Goal: Task Accomplishment & Management: Complete application form

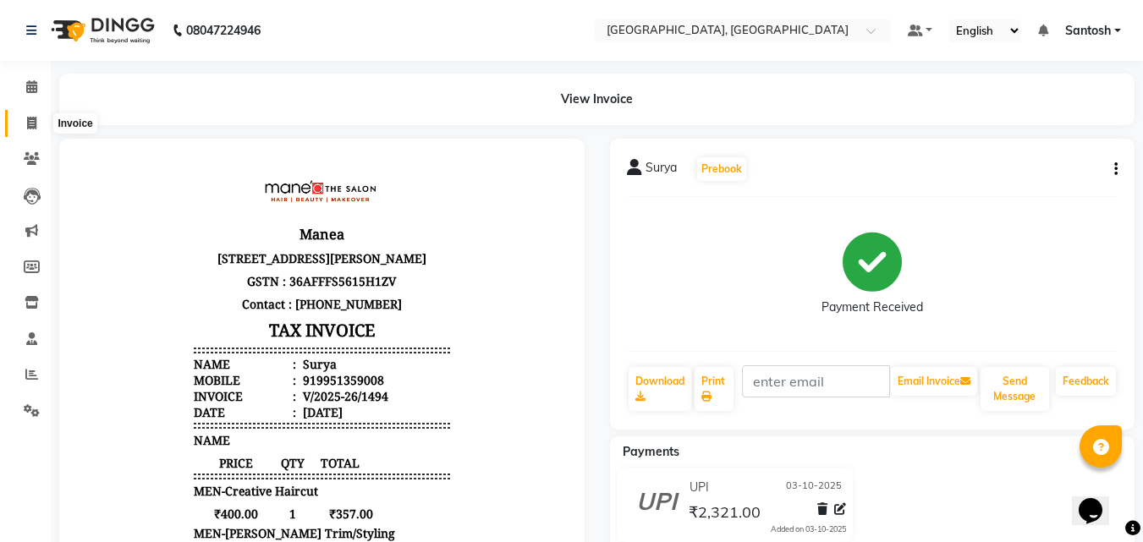
click at [31, 124] on icon at bounding box center [31, 123] width 9 height 13
select select "service"
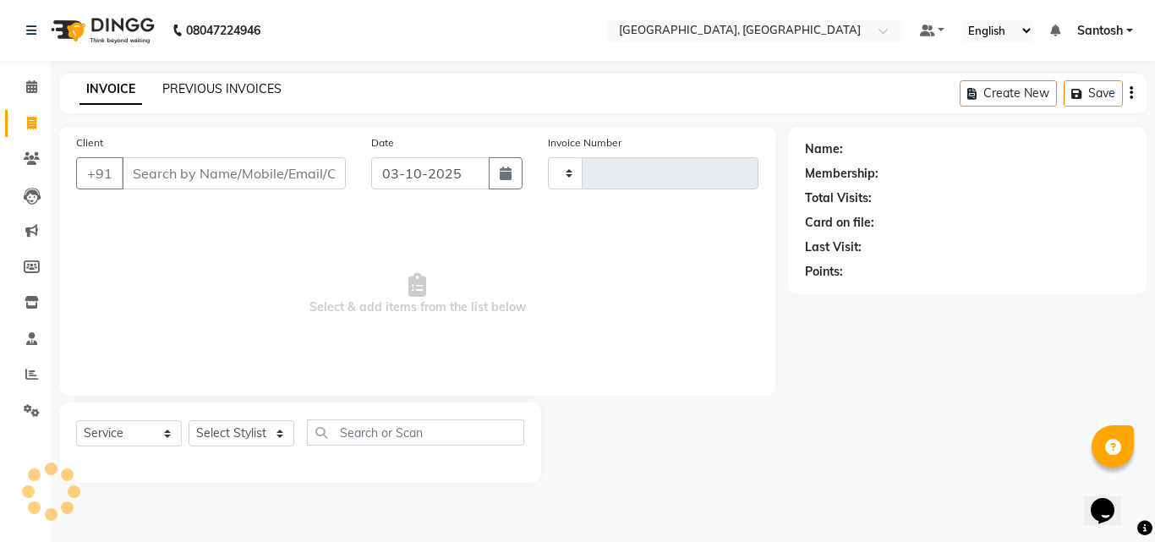
type input "1495"
select select "5506"
click at [242, 173] on input "Client" at bounding box center [234, 173] width 224 height 32
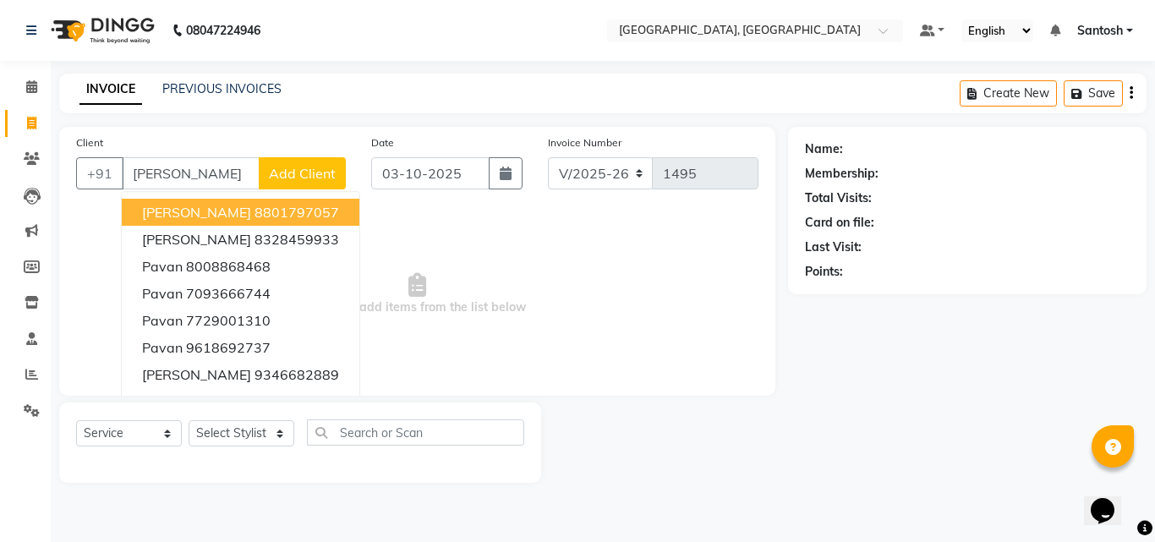
click at [294, 210] on ngb-highlight "8801797057" at bounding box center [297, 212] width 85 height 17
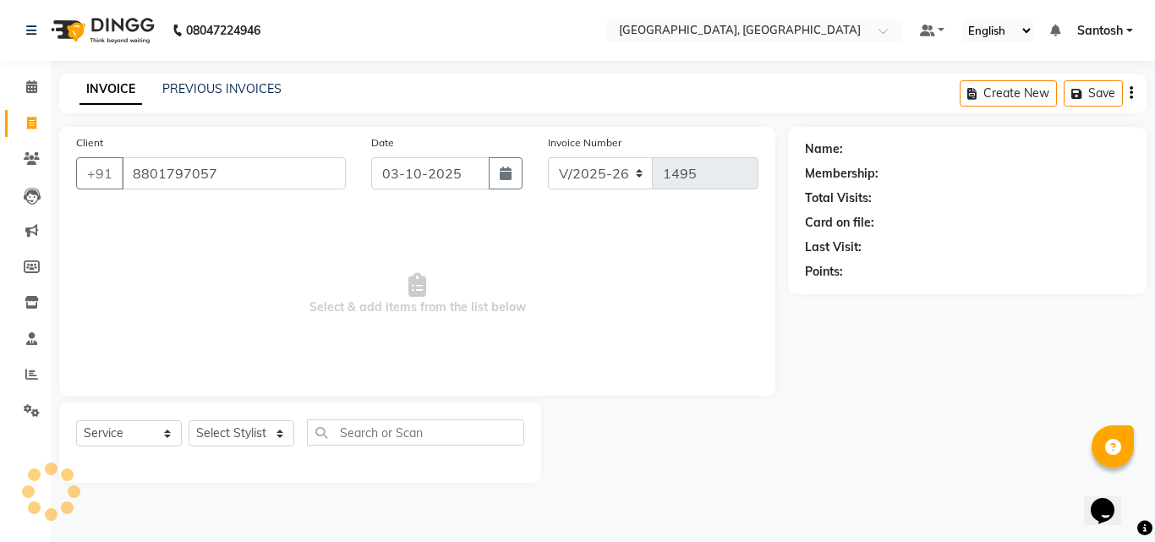
type input "8801797057"
click at [252, 424] on select "Select Stylist Manager [PERSON_NAME] [PERSON_NAME] [PERSON_NAME] [PERSON_NAME]" at bounding box center [242, 433] width 106 height 26
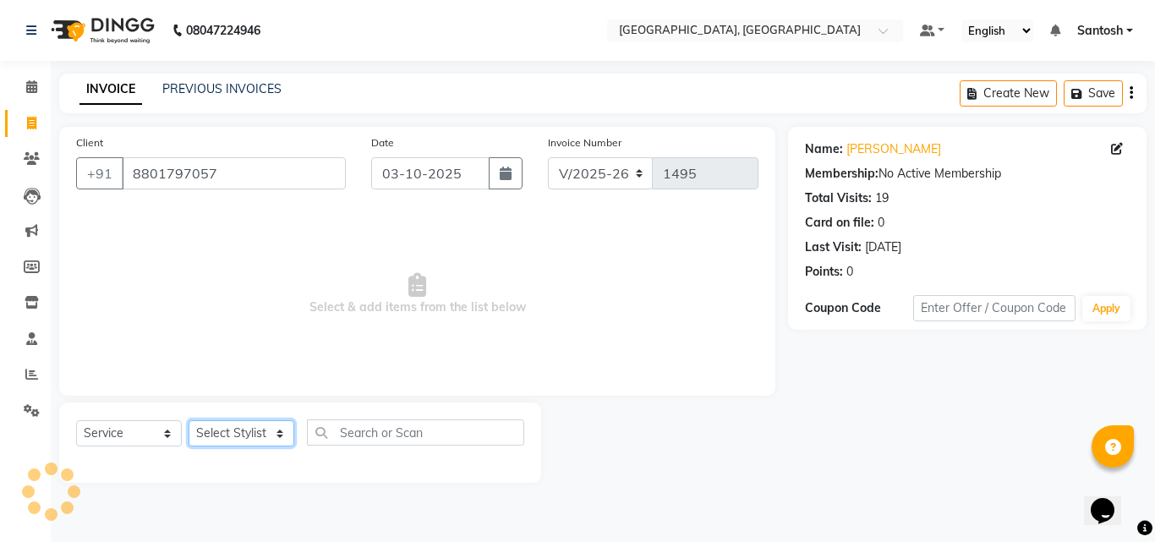
select select "50205"
click at [189, 420] on select "Select Stylist Manager [PERSON_NAME] [PERSON_NAME] [PERSON_NAME] [PERSON_NAME]" at bounding box center [242, 433] width 106 height 26
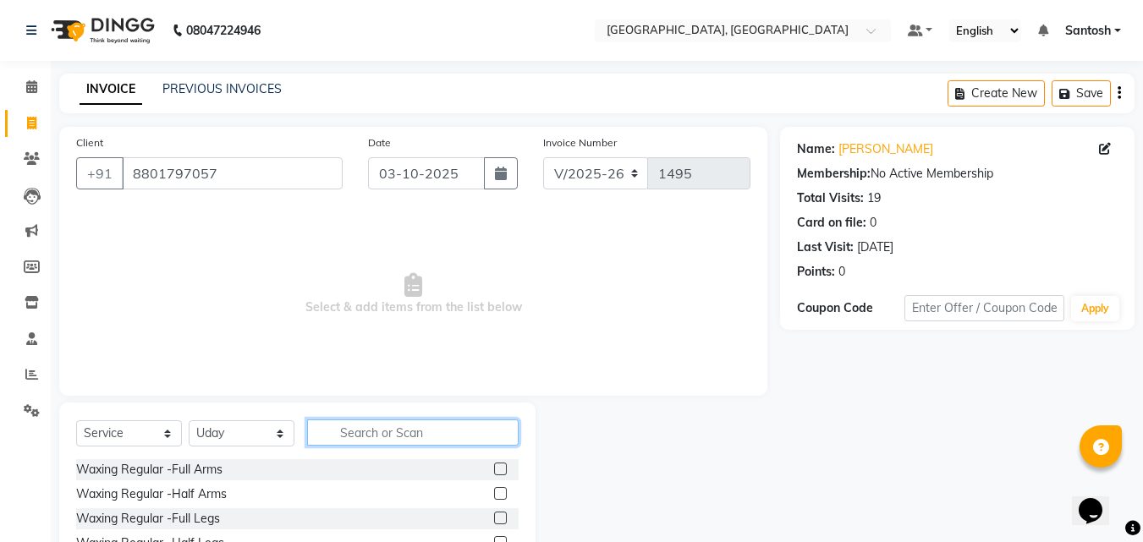
click at [420, 433] on input "text" at bounding box center [412, 432] width 211 height 26
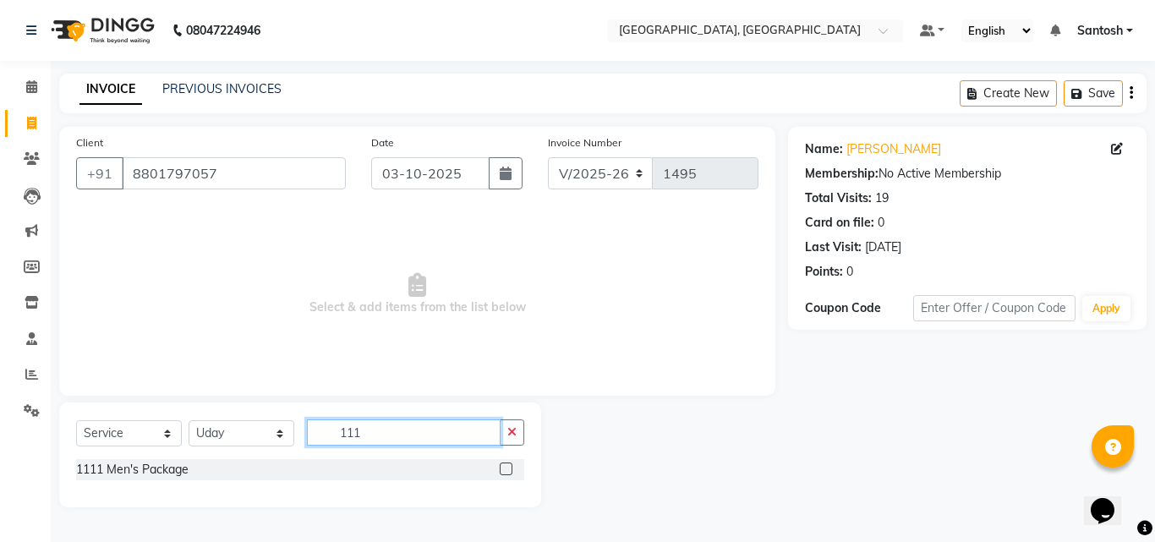
type input "111"
click at [507, 467] on label at bounding box center [506, 469] width 13 height 13
click at [507, 467] on input "checkbox" at bounding box center [505, 469] width 11 height 11
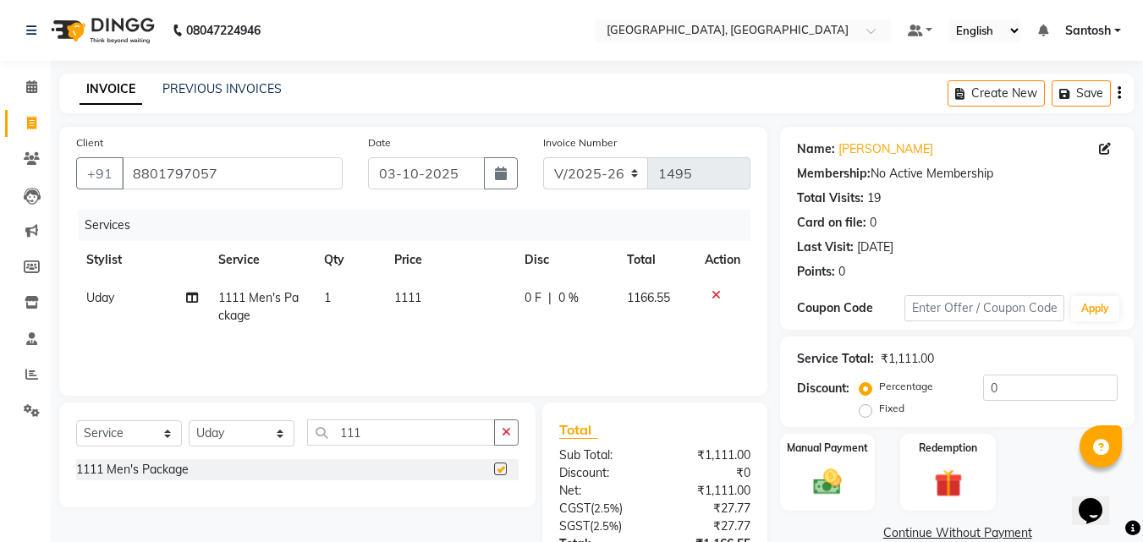
checkbox input "false"
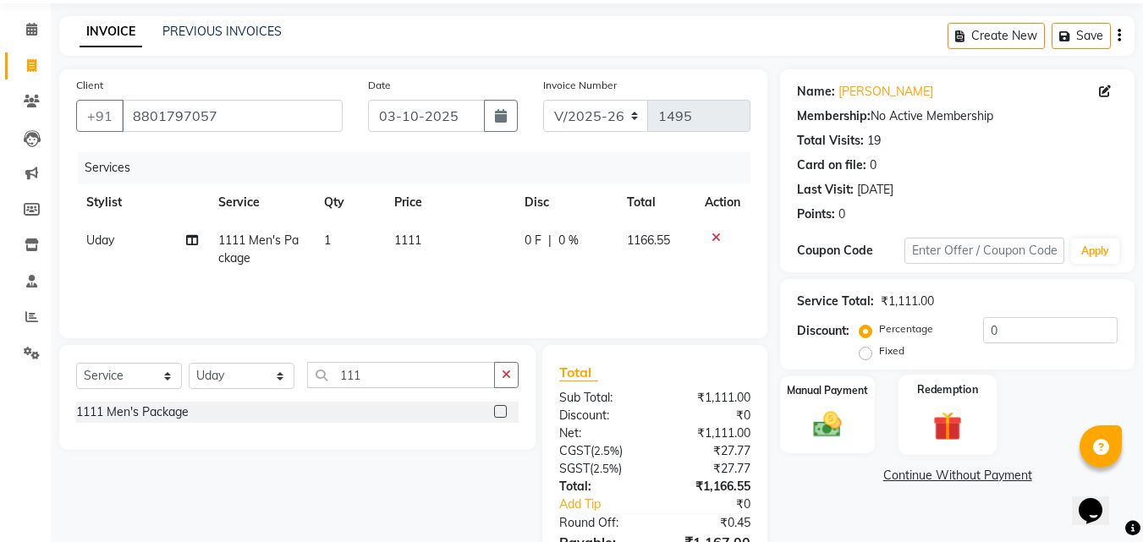
scroll to position [152, 0]
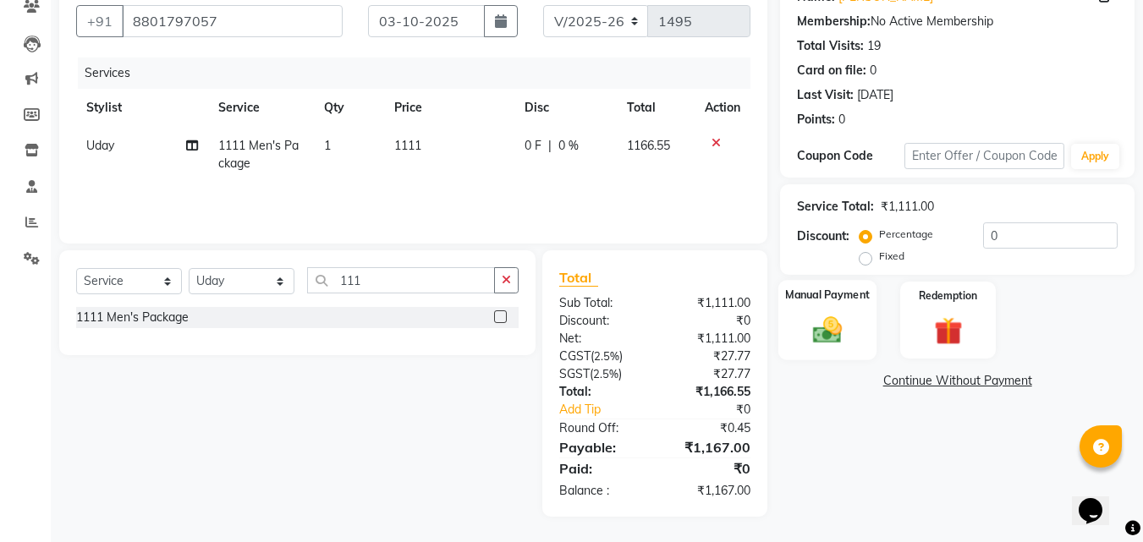
click at [829, 326] on img at bounding box center [826, 330] width 47 height 34
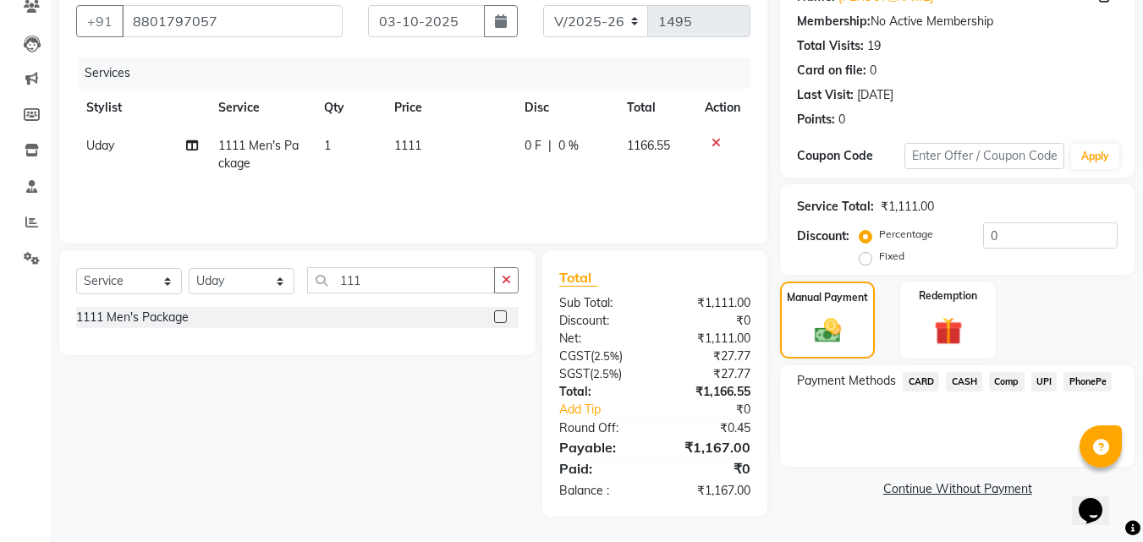
click at [1082, 391] on span "PhonePe" at bounding box center [1087, 381] width 48 height 19
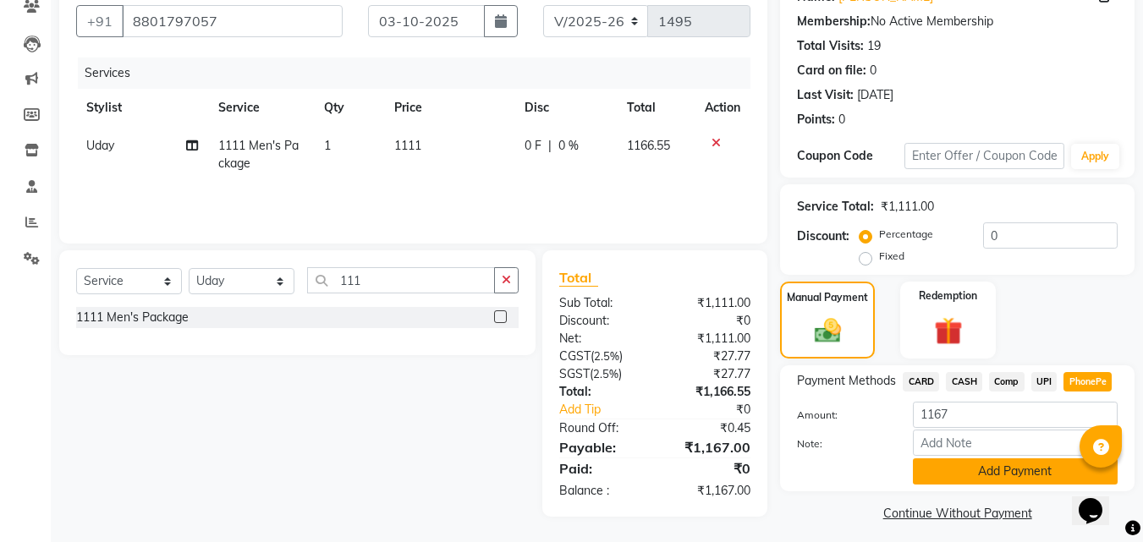
click at [1029, 478] on button "Add Payment" at bounding box center [1015, 471] width 205 height 26
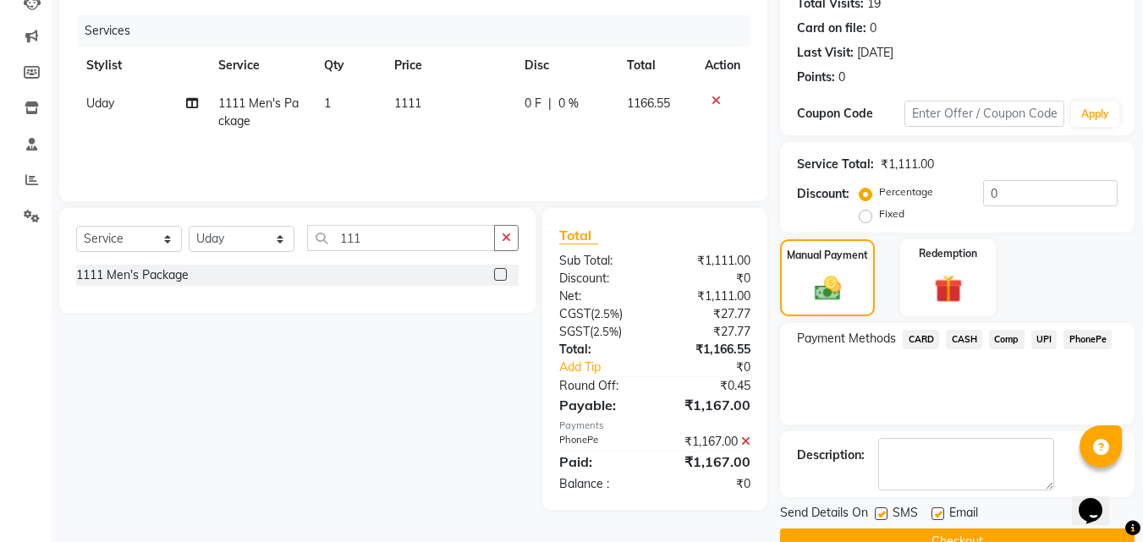
scroll to position [233, 0]
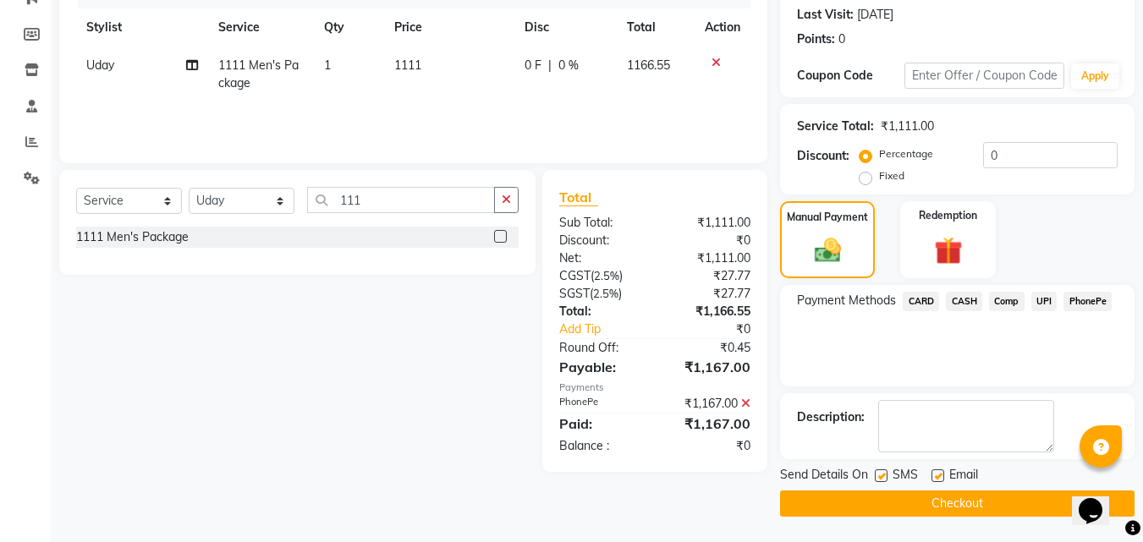
click at [929, 499] on button "Checkout" at bounding box center [957, 504] width 354 height 26
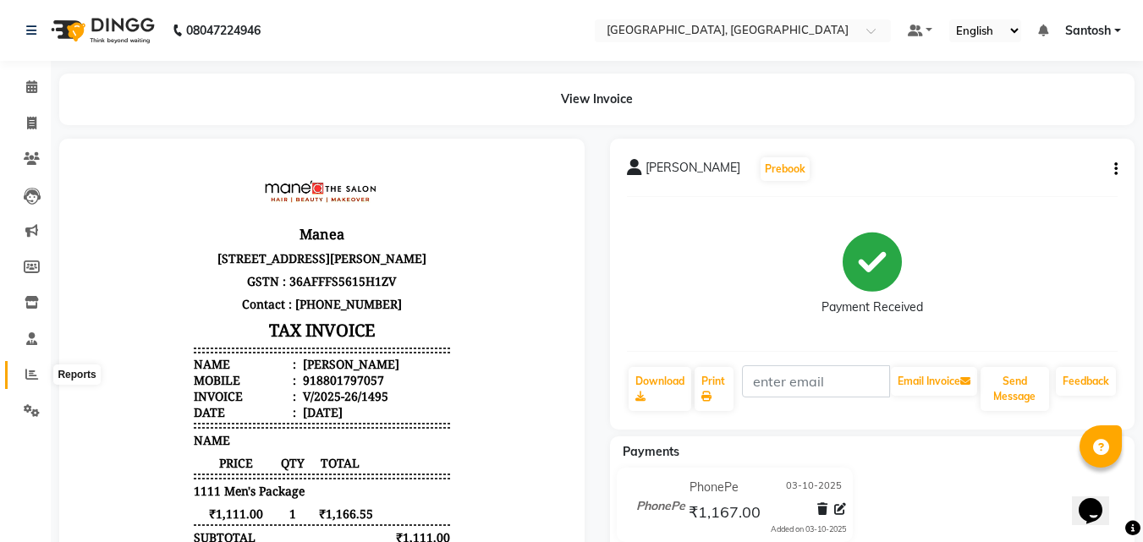
click at [30, 375] on icon at bounding box center [31, 374] width 13 height 13
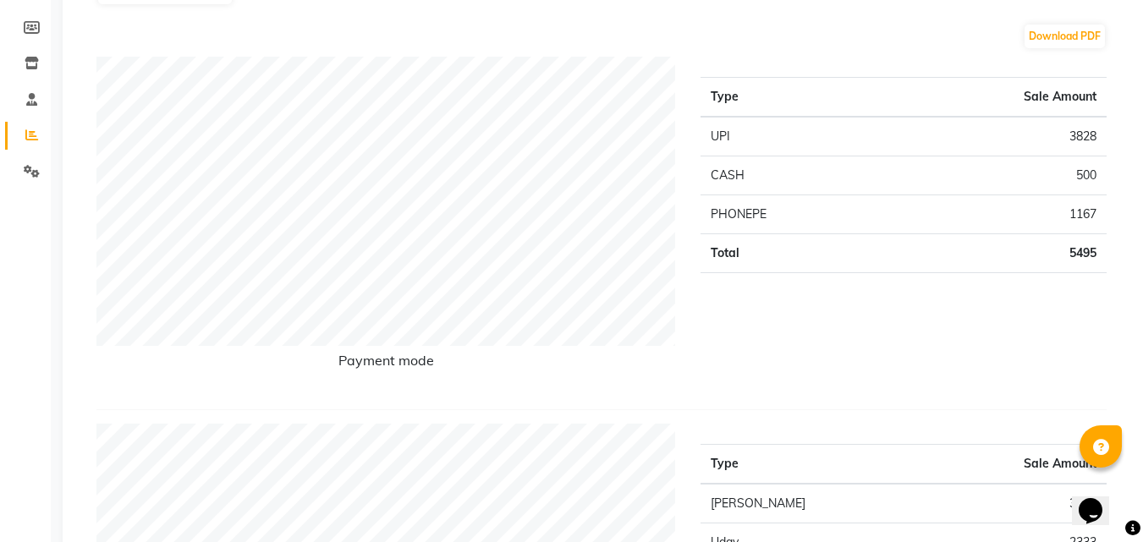
scroll to position [85, 0]
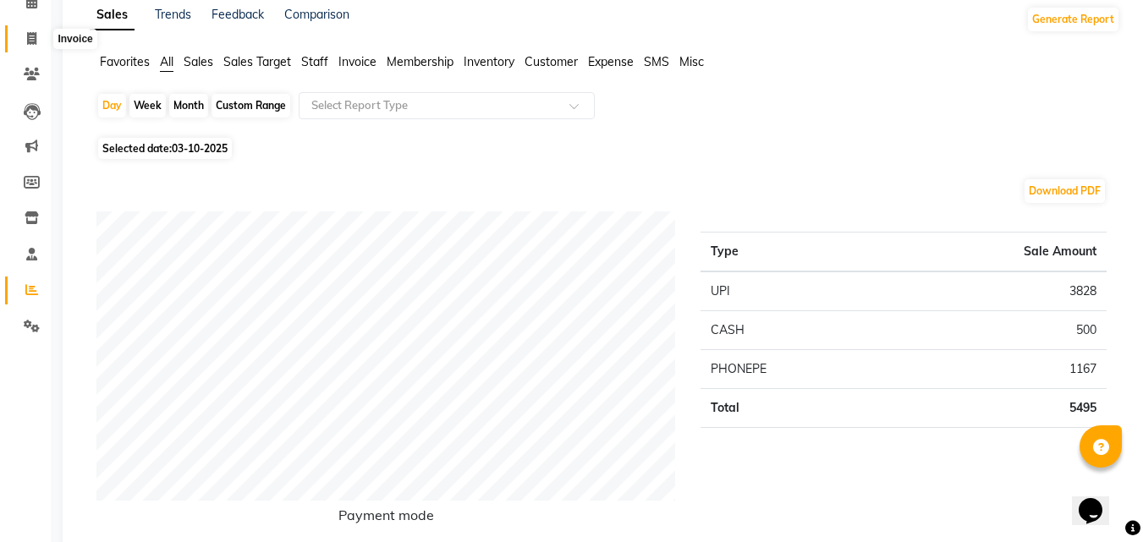
click at [30, 36] on icon at bounding box center [31, 38] width 9 height 13
select select "service"
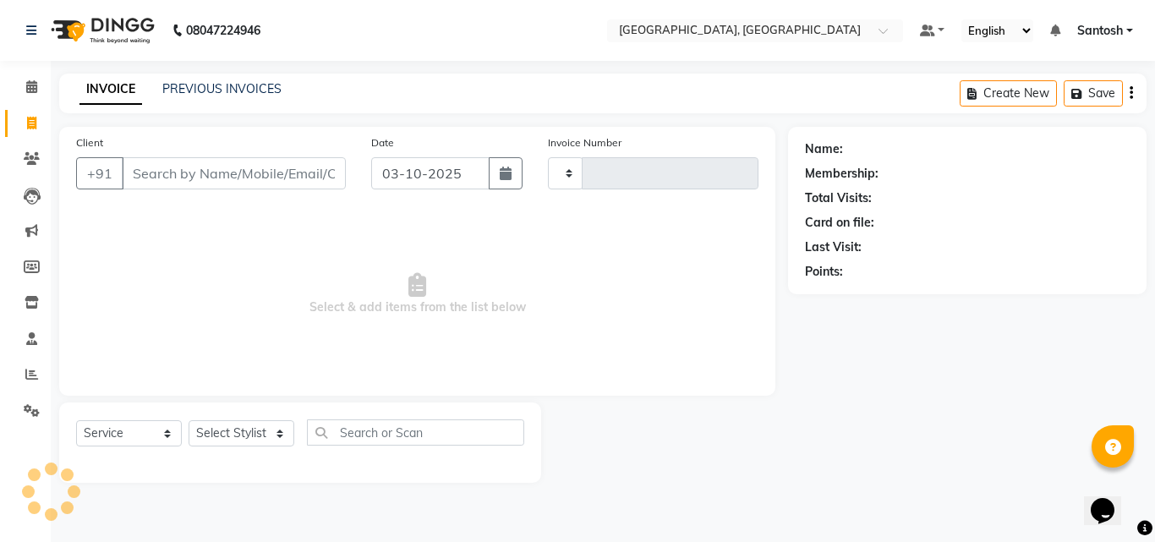
type input "1496"
select select "5506"
click at [189, 90] on link "PREVIOUS INVOICES" at bounding box center [221, 88] width 119 height 15
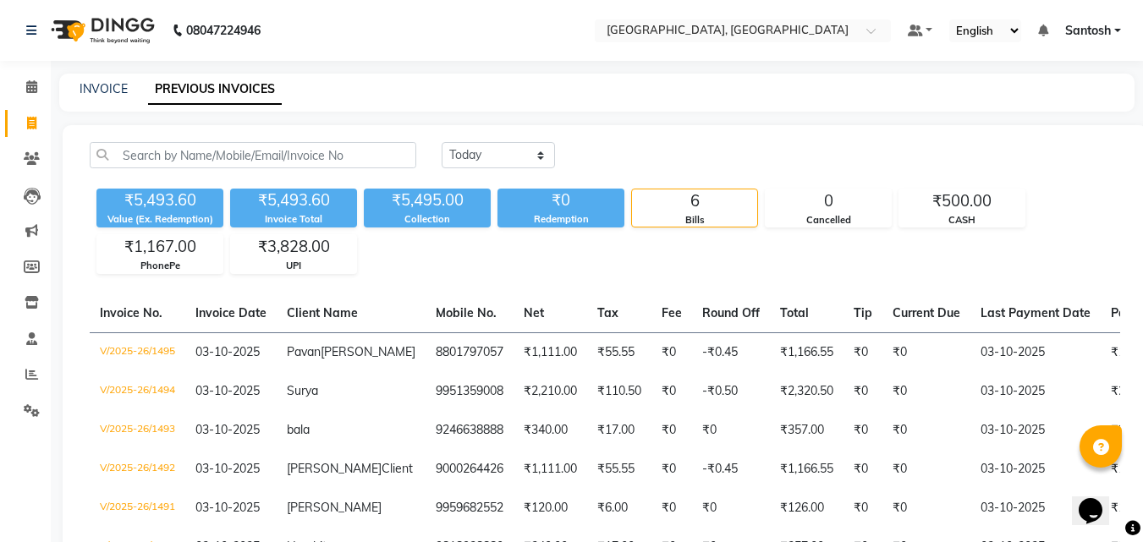
scroll to position [163, 0]
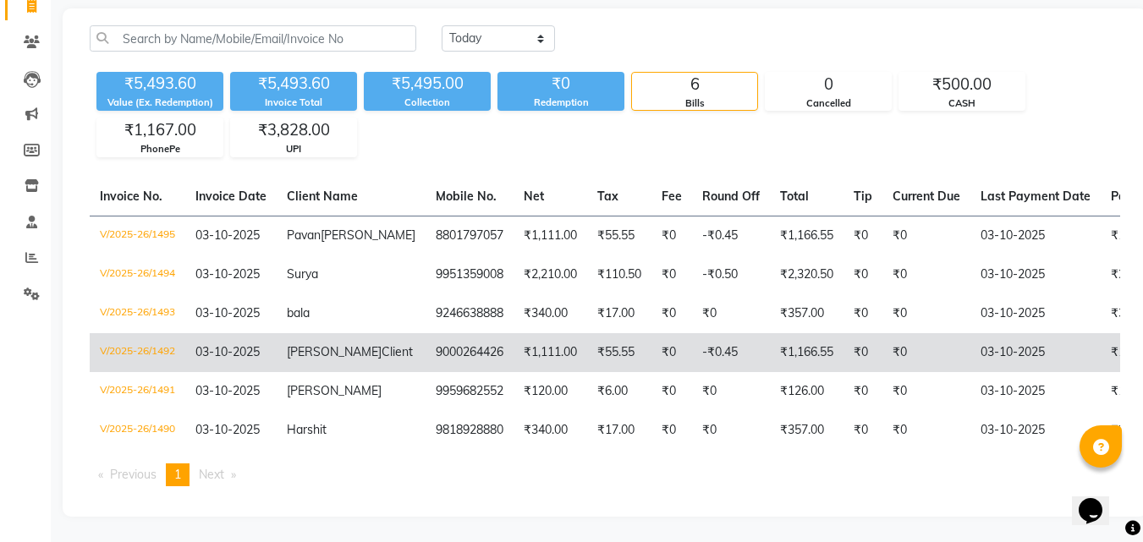
click at [236, 348] on td "03-10-2025" at bounding box center [230, 352] width 91 height 39
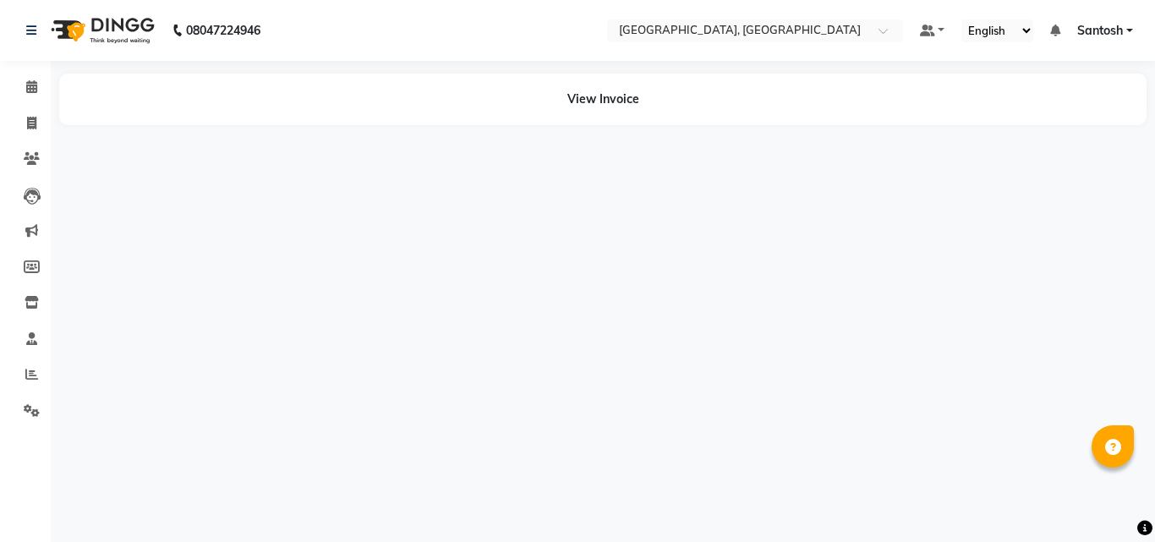
select select "en"
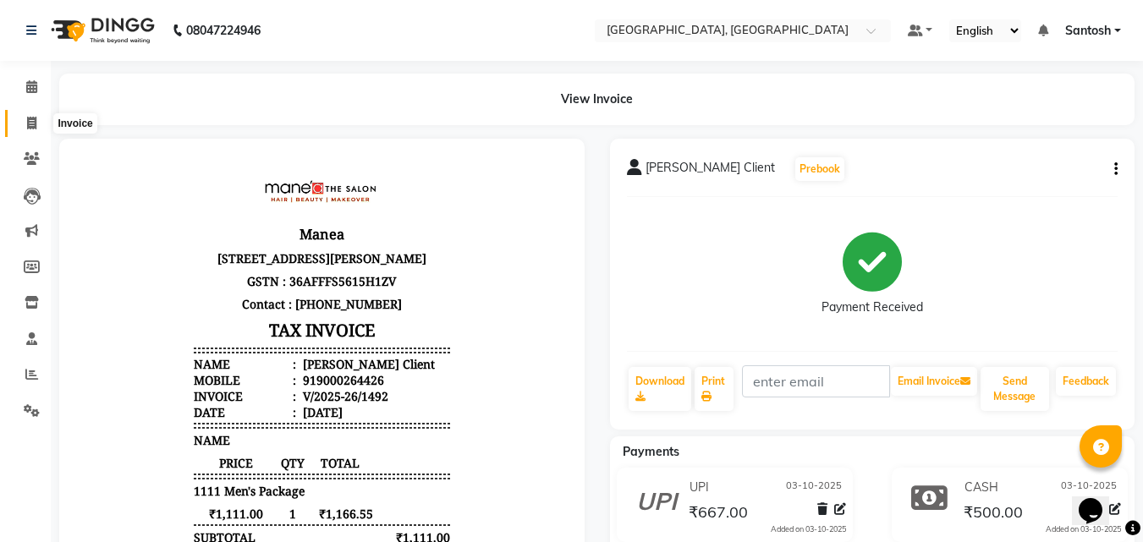
click at [30, 122] on icon at bounding box center [31, 123] width 9 height 13
select select "service"
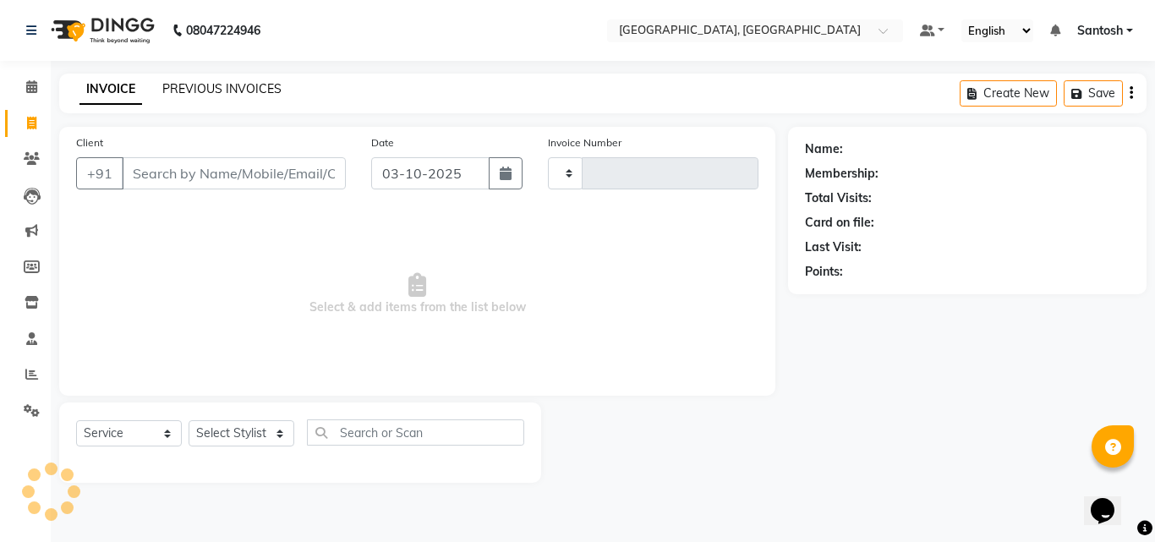
type input "1496"
select select "5506"
click at [194, 89] on link "PREVIOUS INVOICES" at bounding box center [221, 88] width 119 height 15
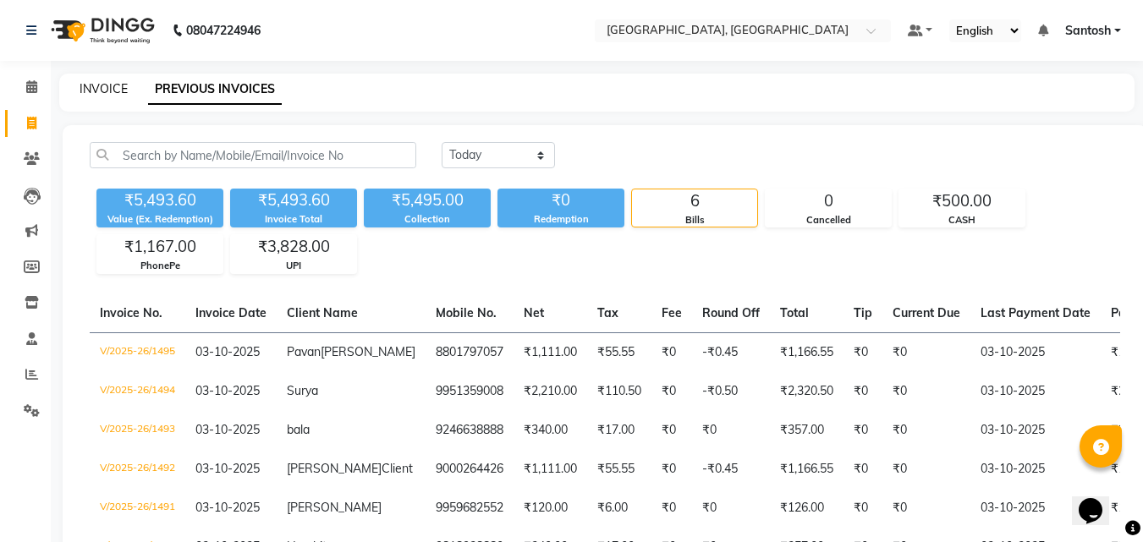
click at [106, 85] on link "INVOICE" at bounding box center [103, 88] width 48 height 15
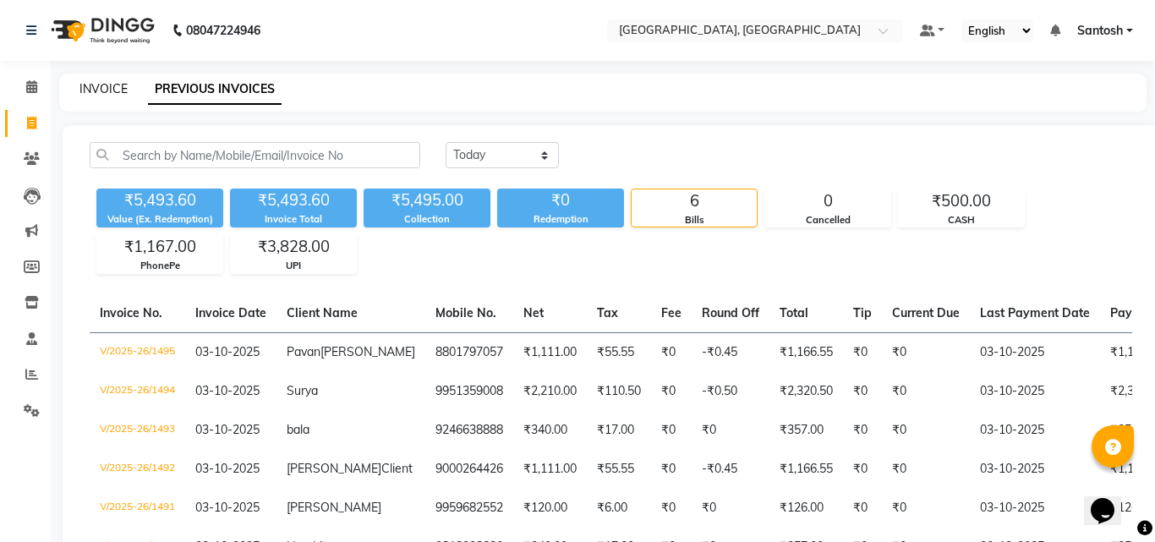
select select "5506"
select select "service"
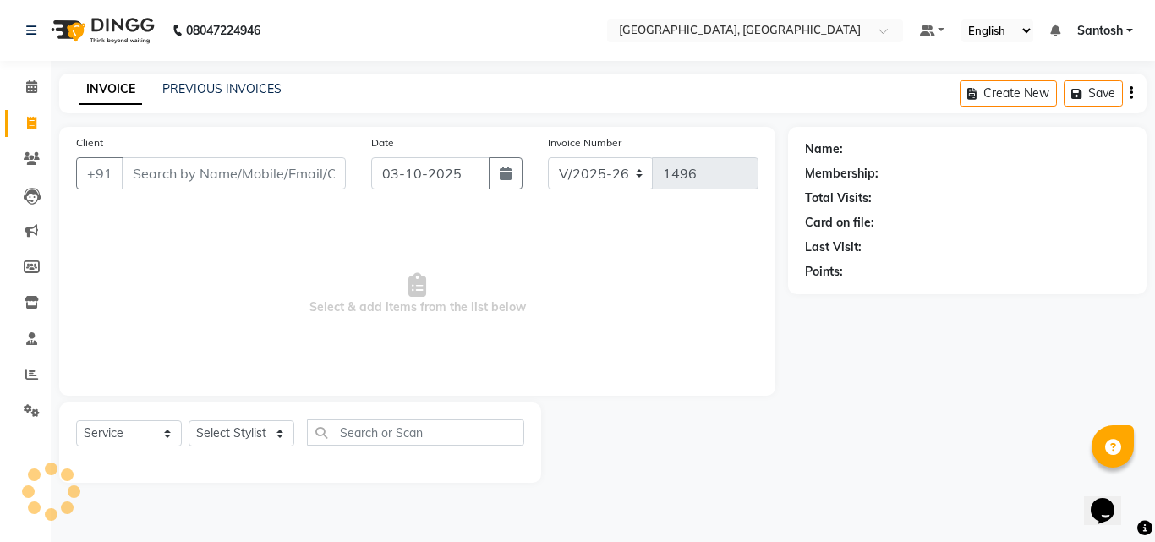
click at [168, 173] on input "Client" at bounding box center [234, 173] width 224 height 32
click at [260, 439] on select "Select Stylist Manager [PERSON_NAME] [PERSON_NAME] [PERSON_NAME] [PERSON_NAME]" at bounding box center [242, 433] width 106 height 26
select select "76778"
click at [189, 420] on select "Select Stylist Manager [PERSON_NAME] [PERSON_NAME] [PERSON_NAME] [PERSON_NAME]" at bounding box center [242, 433] width 106 height 26
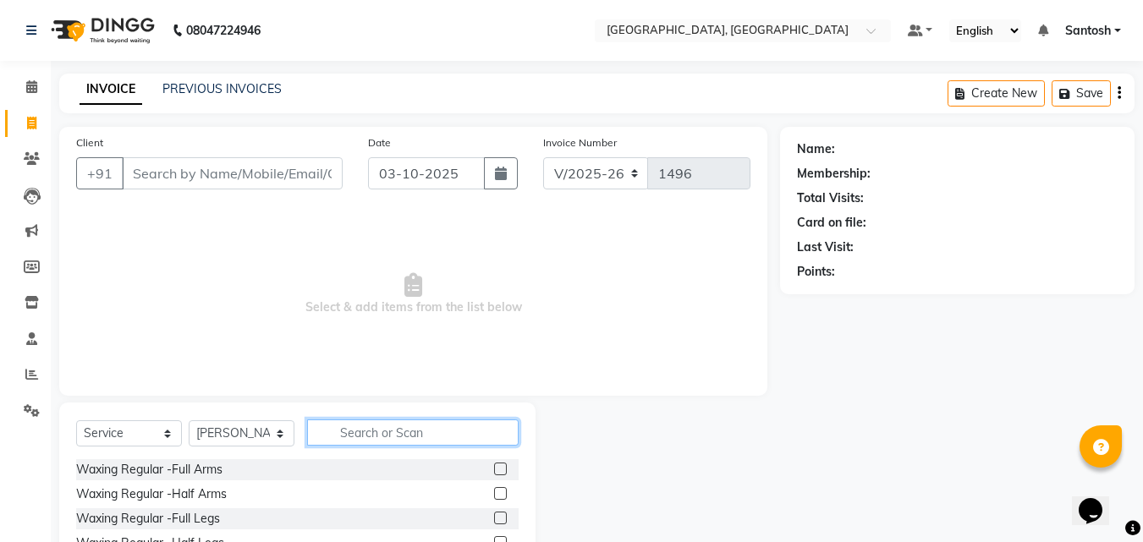
click at [351, 436] on input "text" at bounding box center [412, 432] width 211 height 26
type input "BEARD"
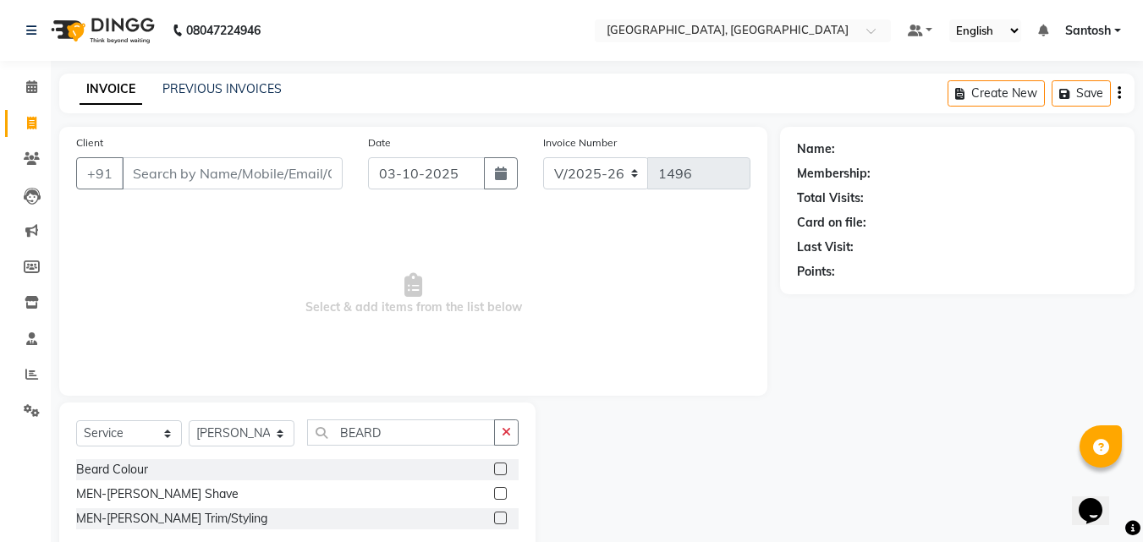
click at [499, 468] on label at bounding box center [500, 469] width 13 height 13
click at [499, 468] on input "checkbox" at bounding box center [499, 469] width 11 height 11
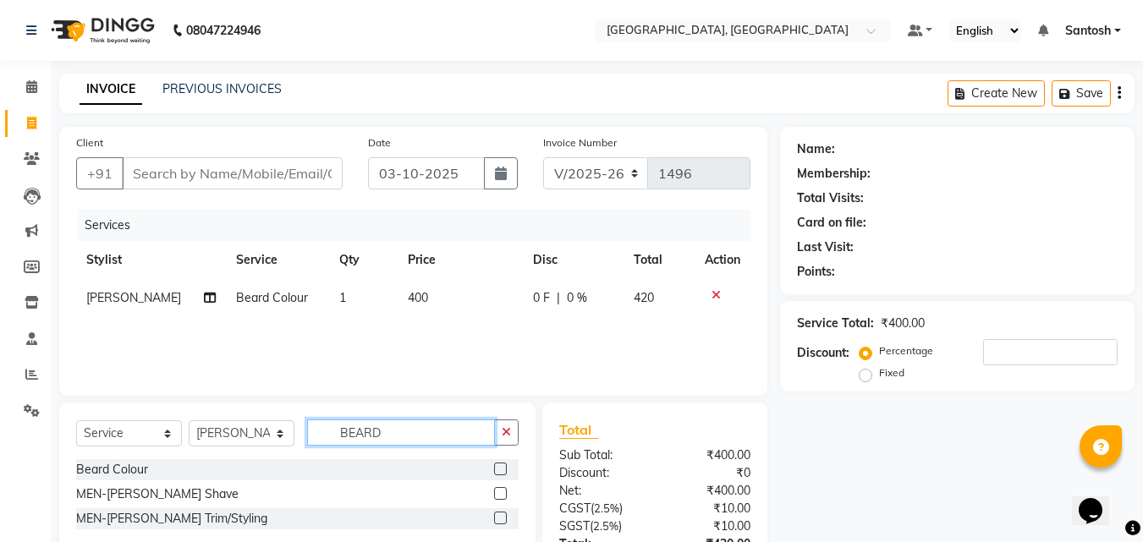
checkbox input "false"
click at [389, 434] on input "BEARD" at bounding box center [401, 432] width 188 height 26
type input "B"
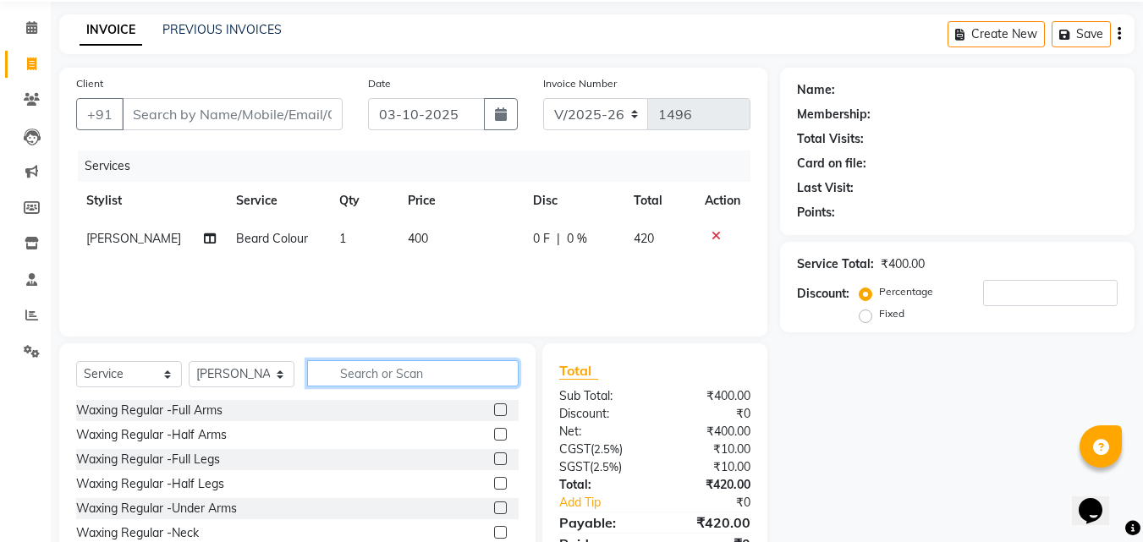
scroll to position [135, 0]
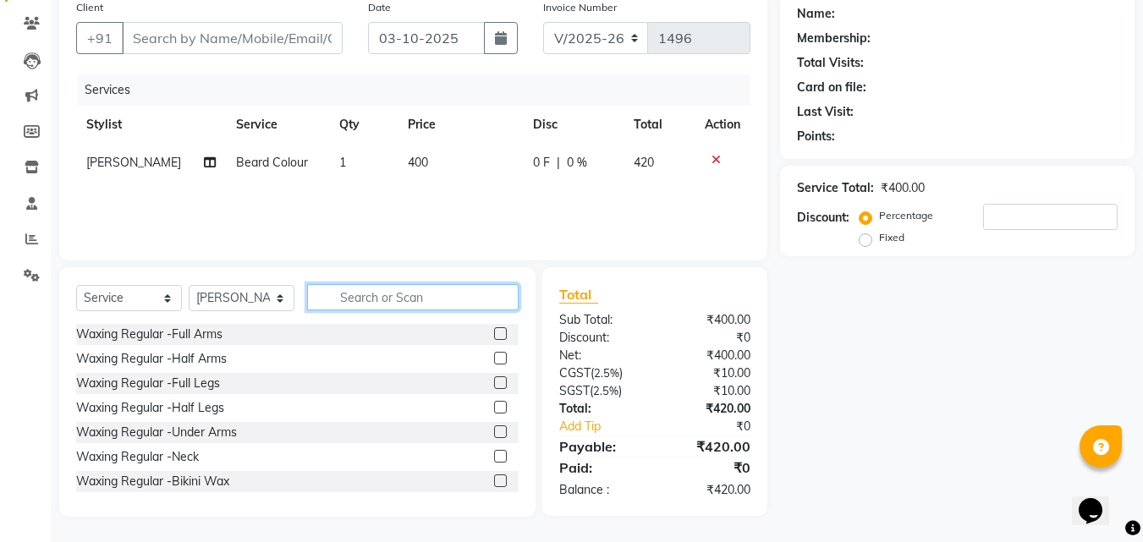
click at [343, 297] on input "text" at bounding box center [412, 297] width 211 height 26
type input "CUT"
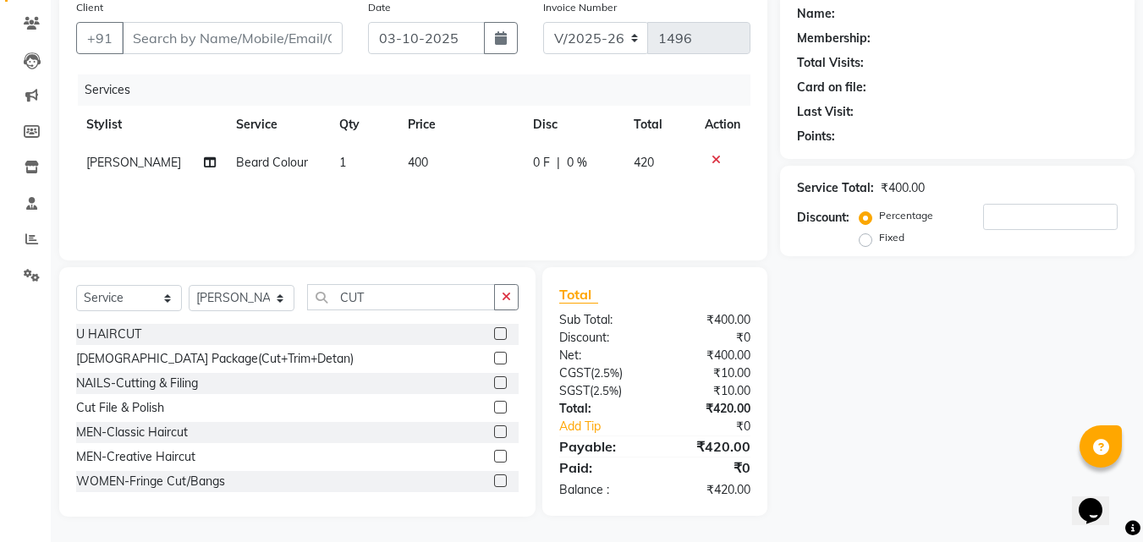
click at [494, 454] on label at bounding box center [500, 456] width 13 height 13
click at [494, 454] on input "checkbox" at bounding box center [499, 457] width 11 height 11
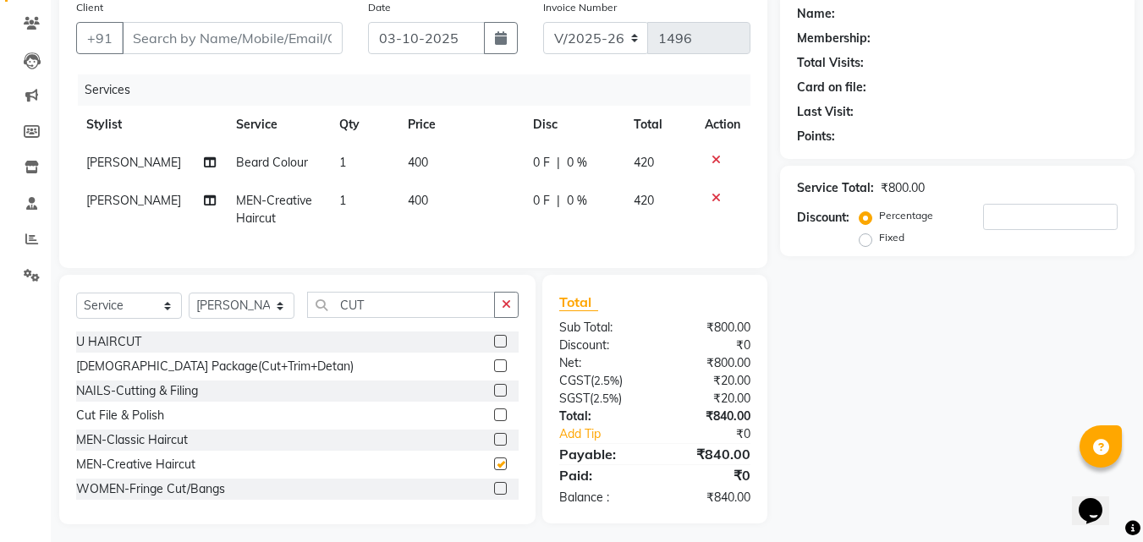
checkbox input "false"
click at [389, 318] on input "CUT" at bounding box center [401, 305] width 188 height 26
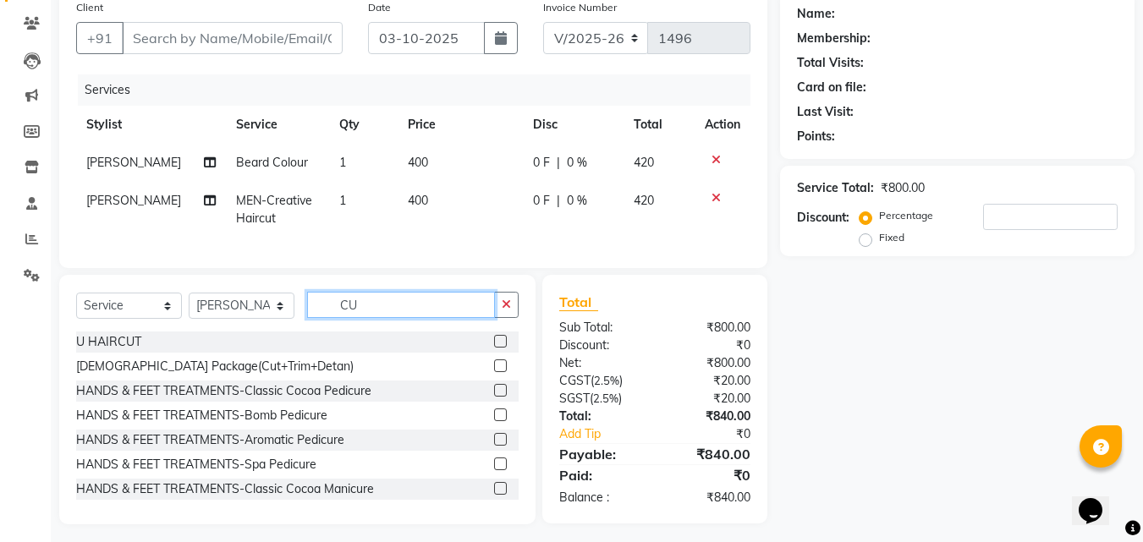
type input "C"
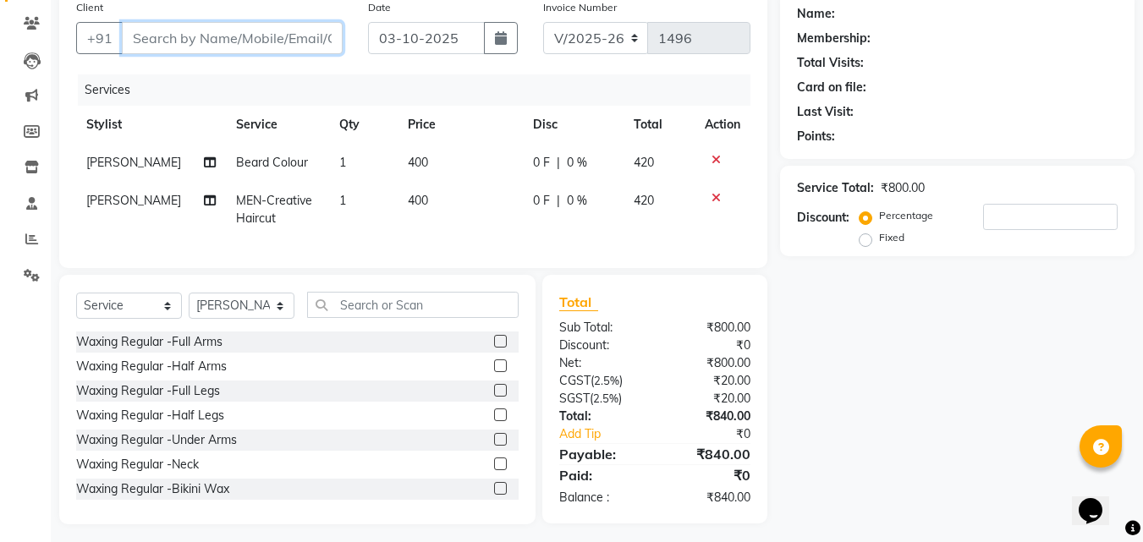
click at [181, 40] on input "Client" at bounding box center [232, 38] width 221 height 32
click at [197, 40] on input "Client" at bounding box center [232, 38] width 221 height 32
type input "9"
type input "0"
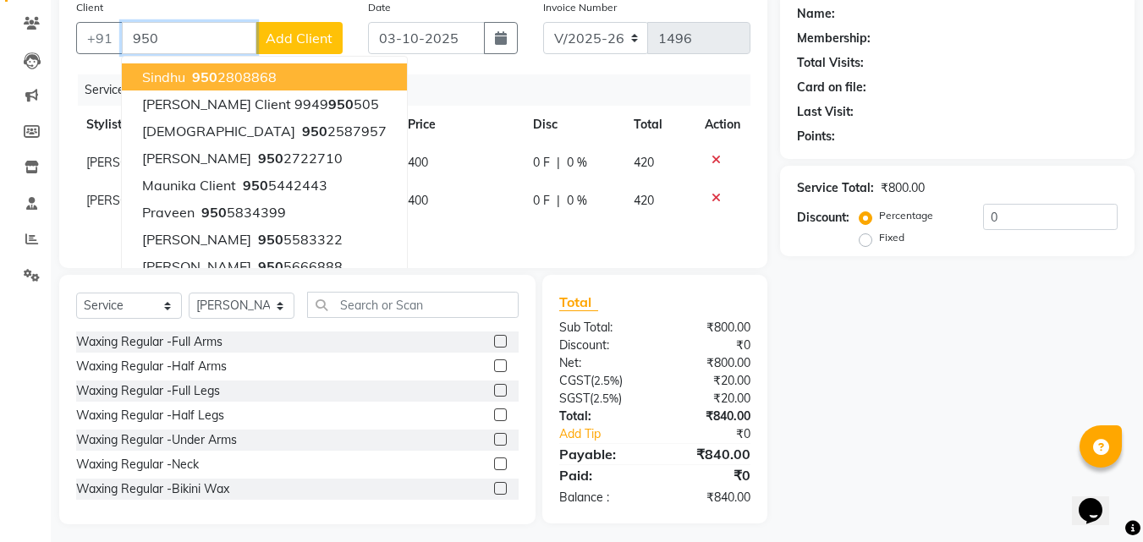
type input "950"
click at [1019, 335] on div "Name: Membership: Total Visits: Card on file: Last Visit: Points: Service Total…" at bounding box center [963, 258] width 367 height 533
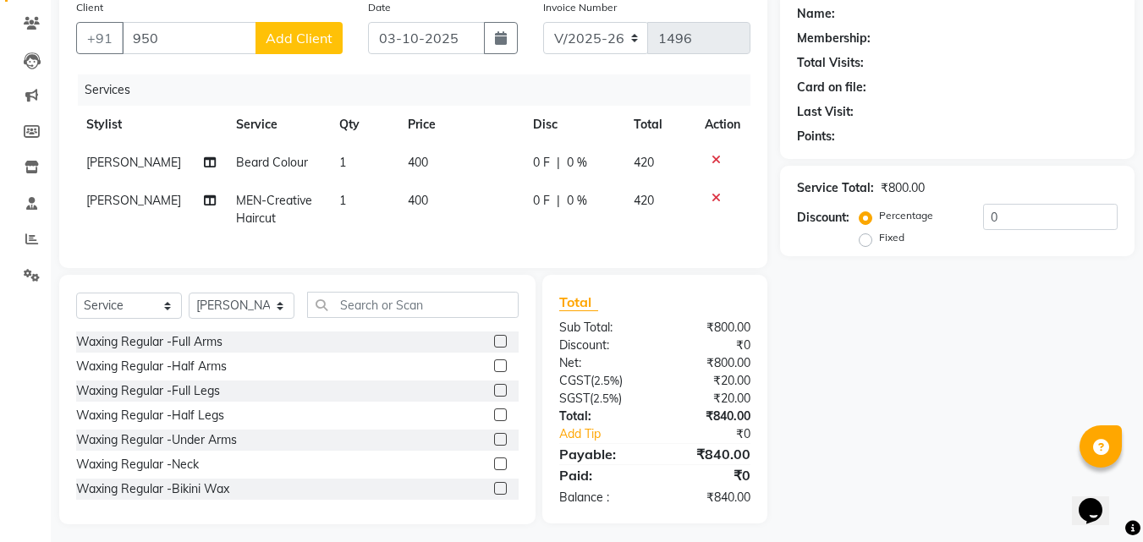
click at [717, 162] on icon at bounding box center [715, 160] width 9 height 12
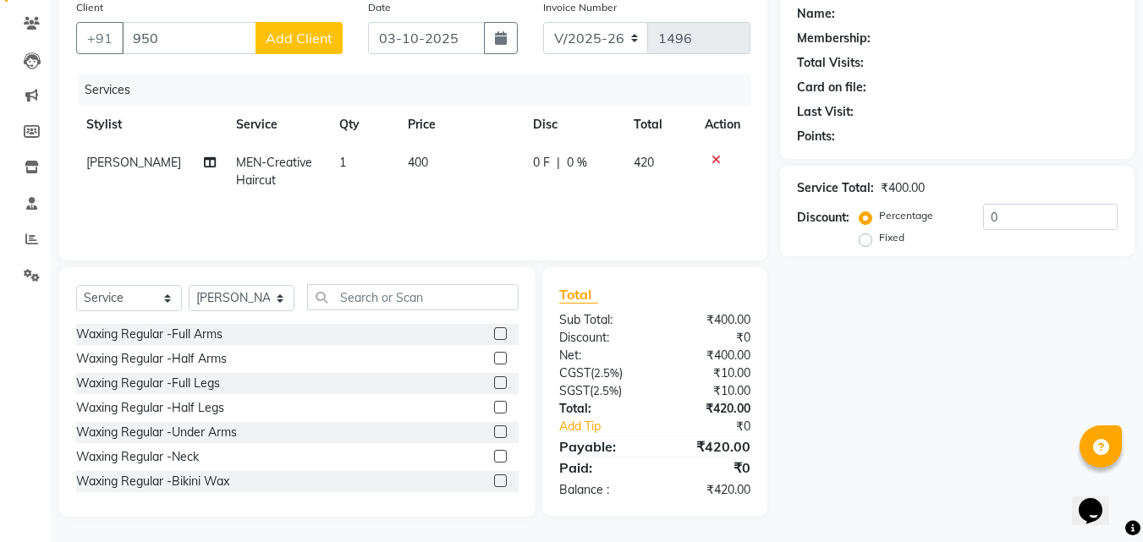
click at [713, 162] on icon at bounding box center [715, 160] width 9 height 12
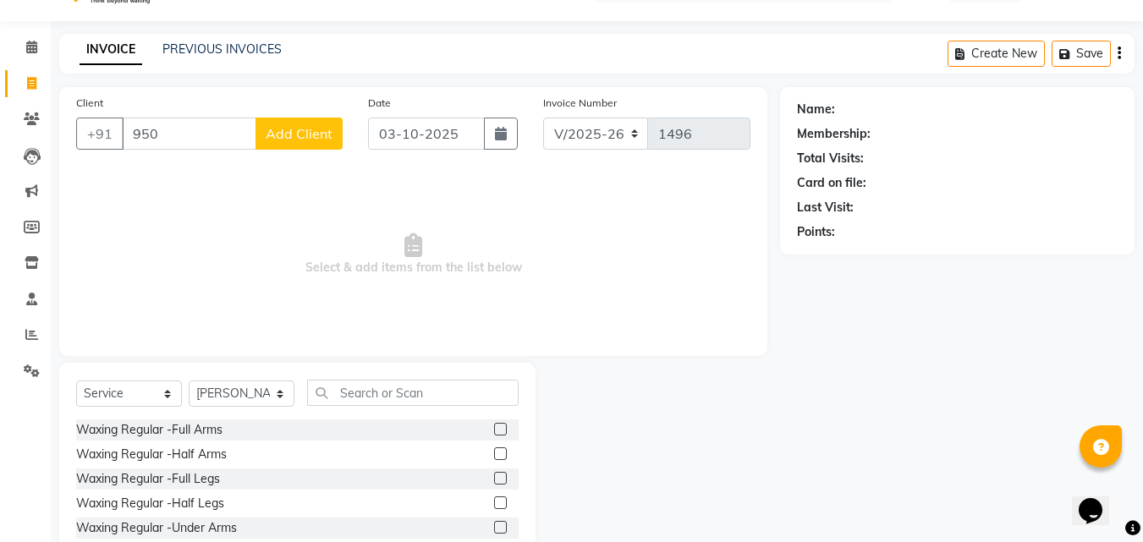
scroll to position [0, 0]
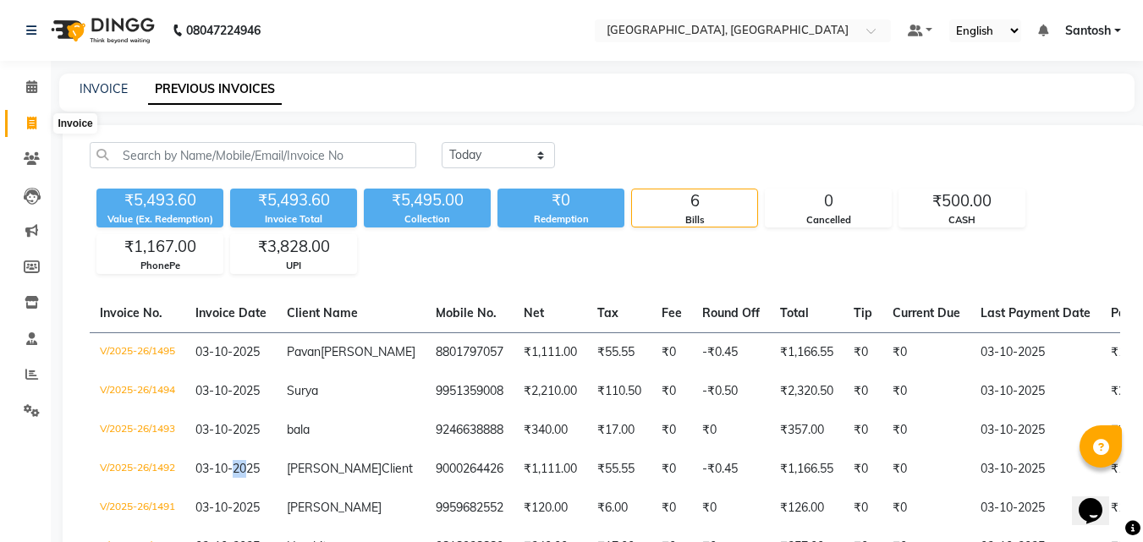
click at [30, 121] on icon at bounding box center [31, 123] width 9 height 13
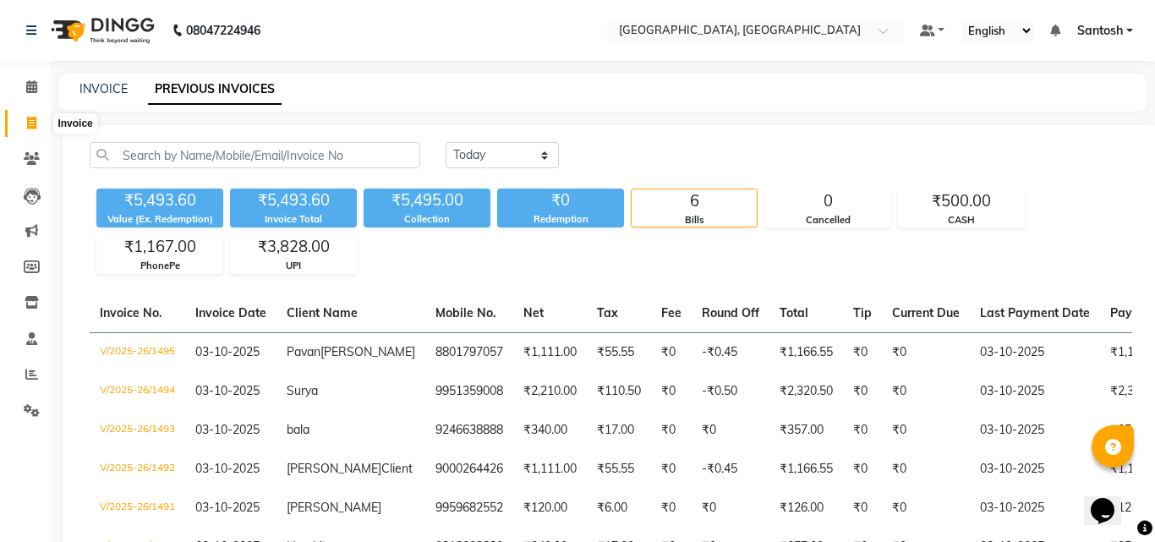
select select "service"
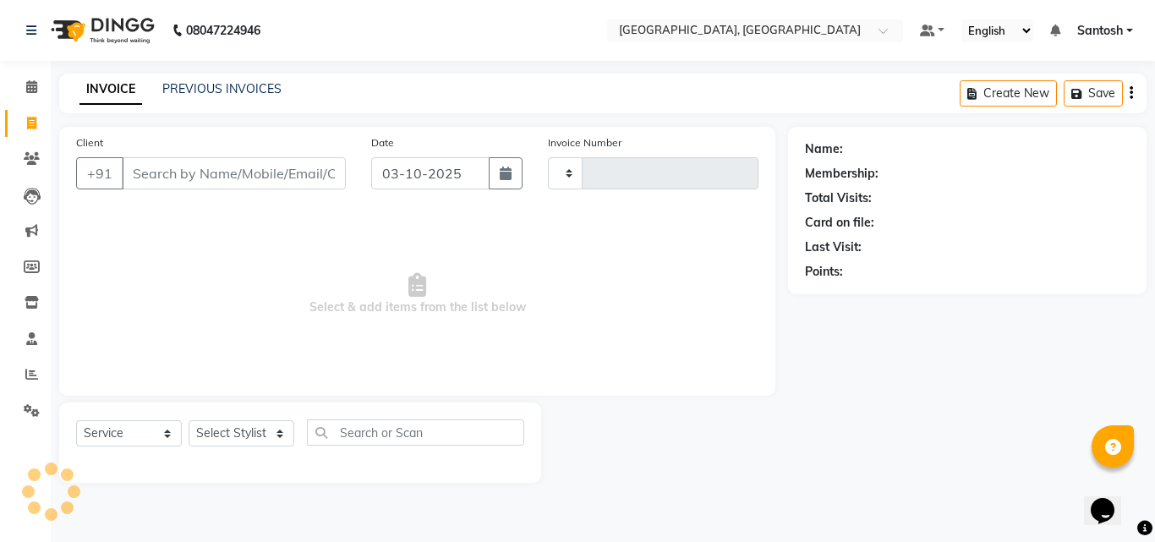
type input "1496"
select select "5506"
click at [249, 180] on input "Client" at bounding box center [234, 173] width 224 height 32
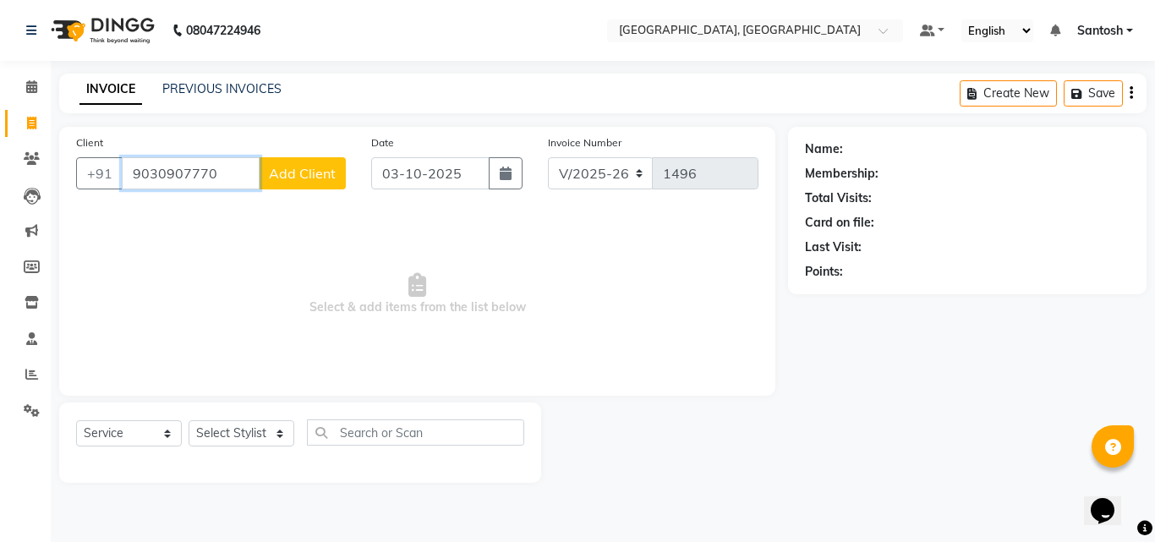
type input "9030907770"
click at [286, 171] on span "Add Client" at bounding box center [302, 173] width 67 height 17
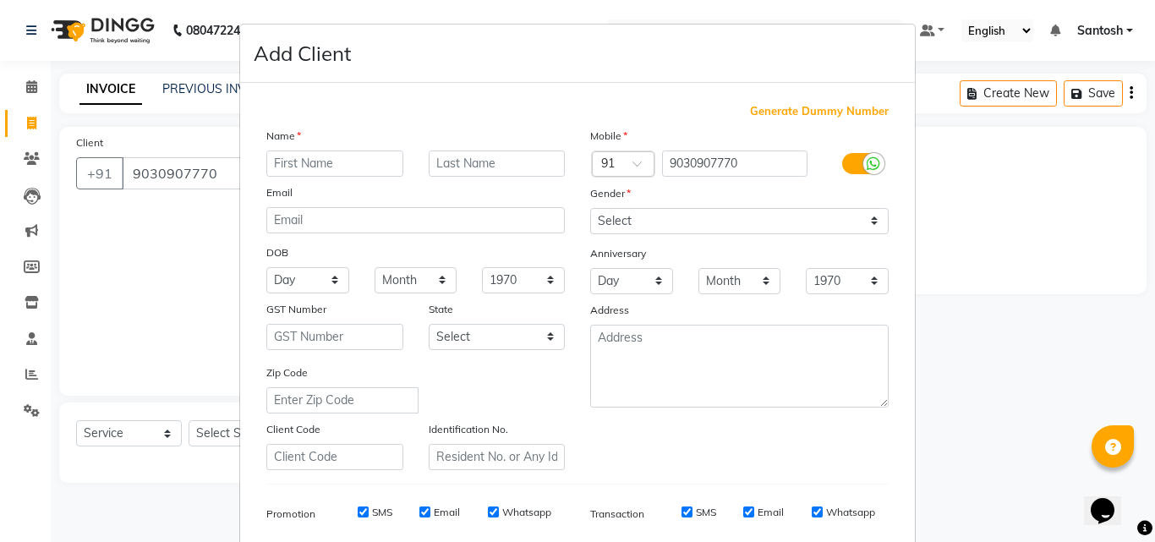
click at [282, 167] on input "text" at bounding box center [334, 164] width 137 height 26
type input "t"
type input "Teja"
click at [715, 227] on select "Select Male Female Other Prefer Not To Say" at bounding box center [739, 221] width 299 height 26
click at [590, 208] on select "Select Male Female Other Prefer Not To Say" at bounding box center [739, 221] width 299 height 26
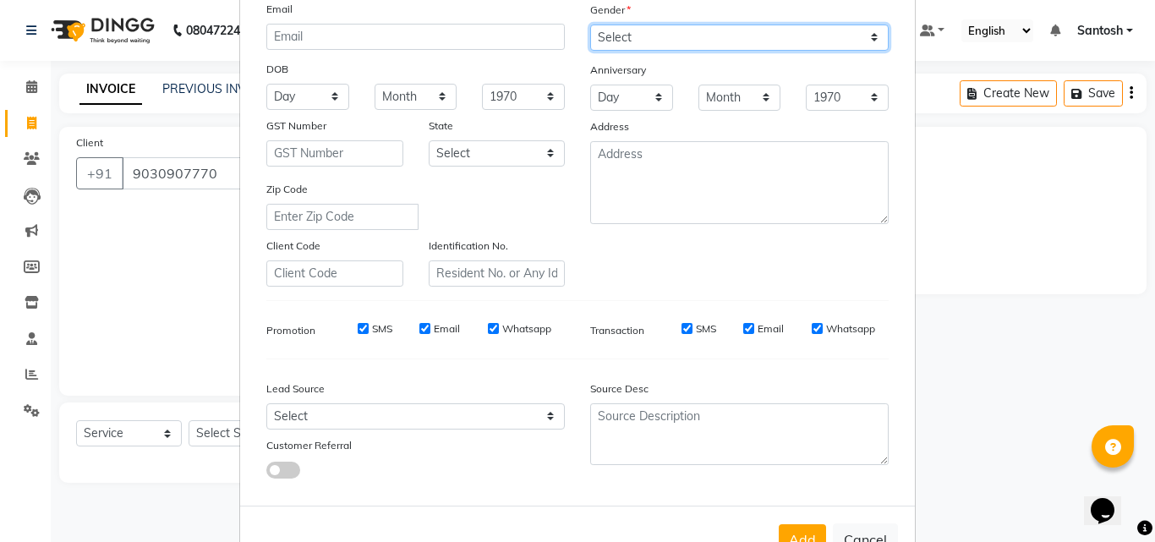
scroll to position [154, 0]
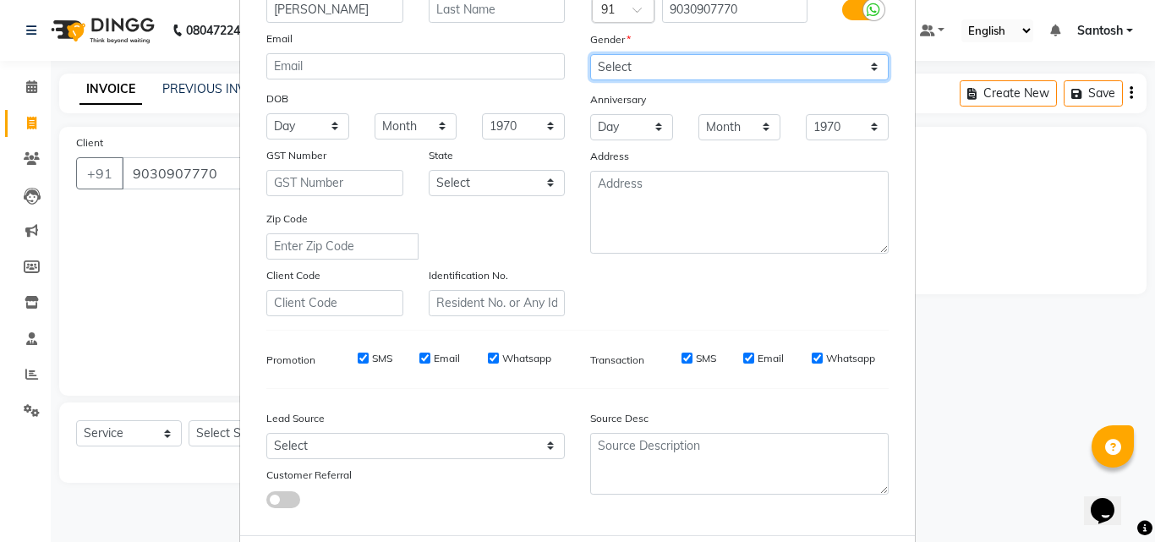
click at [715, 67] on select "Select Male Female Other Prefer Not To Say" at bounding box center [739, 67] width 299 height 26
select select "female"
click at [590, 54] on select "Select Male Female Other Prefer Not To Say" at bounding box center [739, 67] width 299 height 26
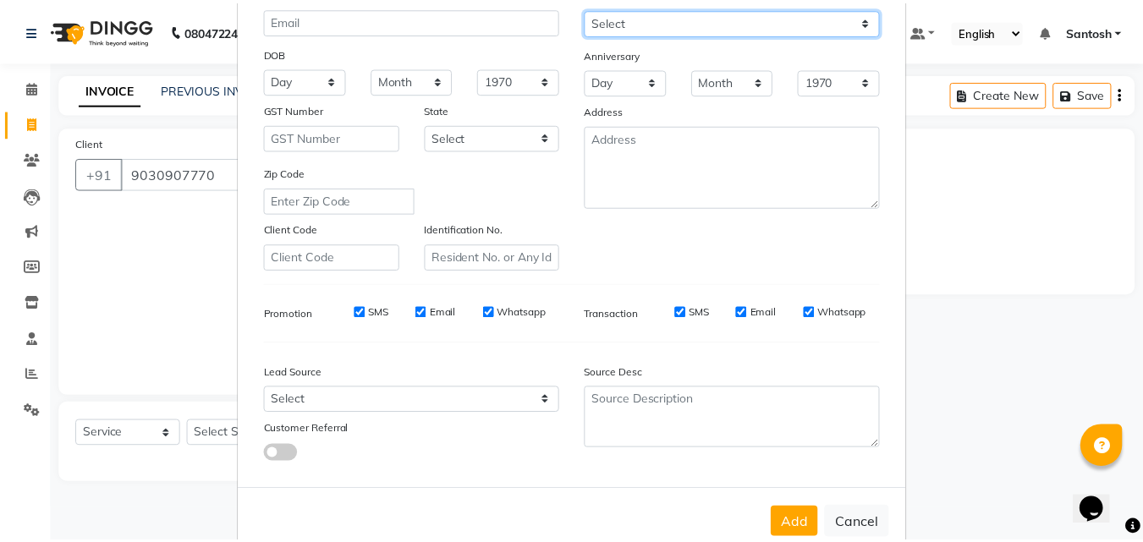
scroll to position [238, 0]
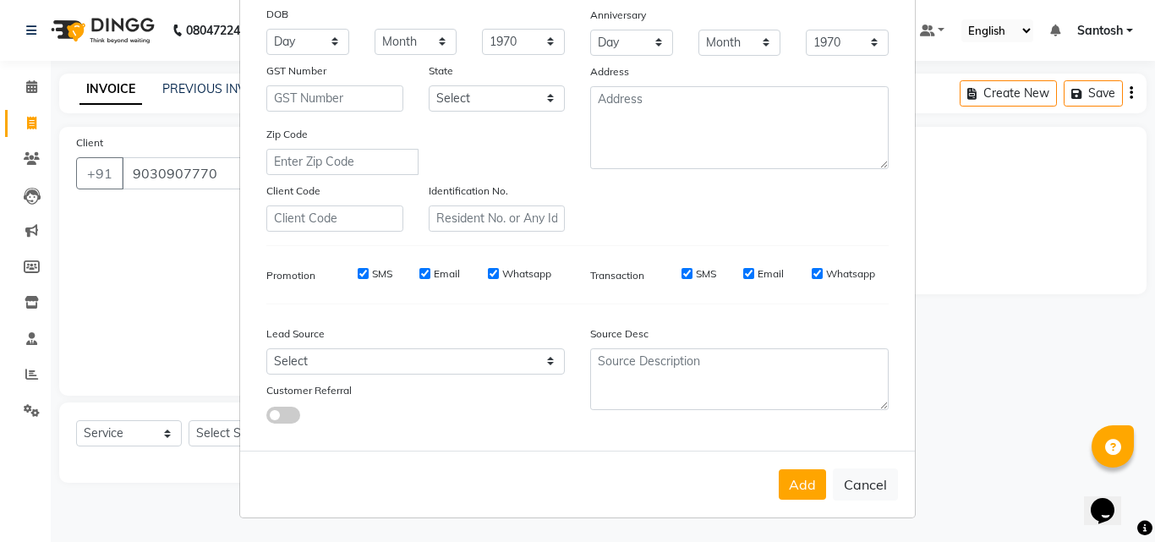
click at [794, 489] on button "Add" at bounding box center [802, 484] width 47 height 30
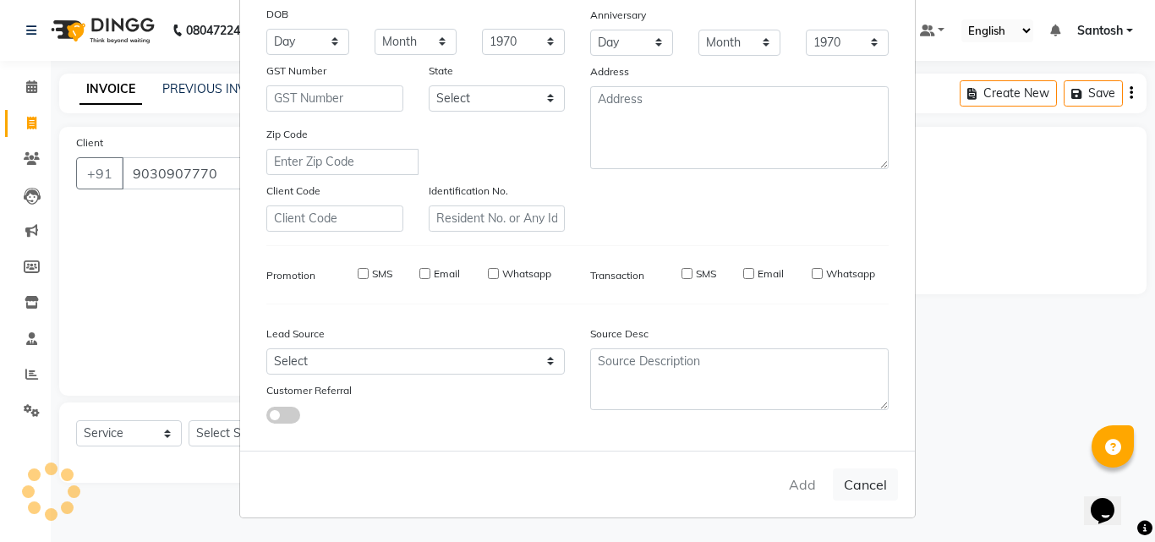
select select
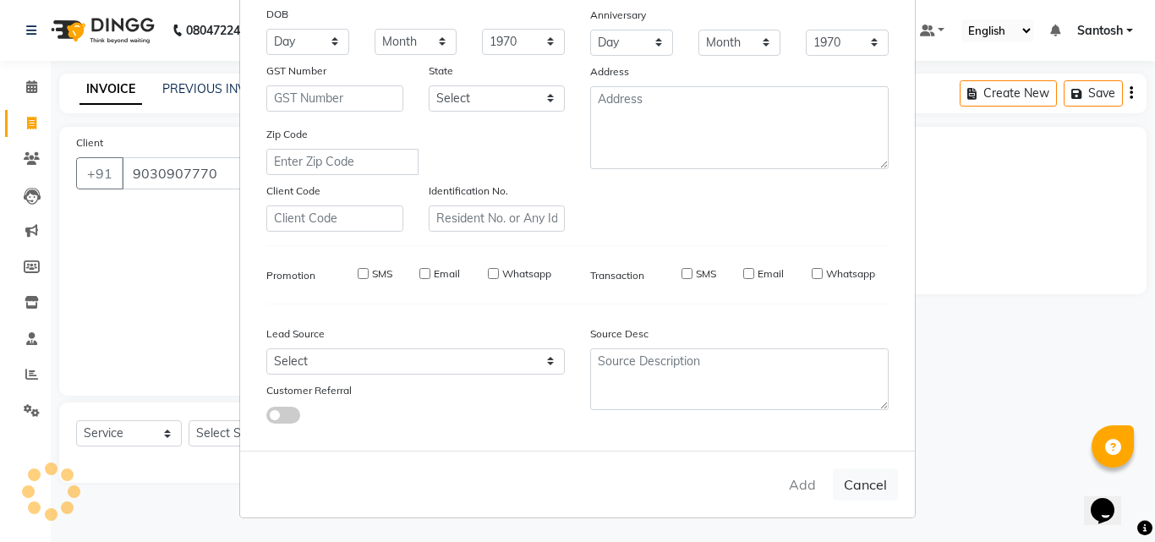
select select
checkbox input "false"
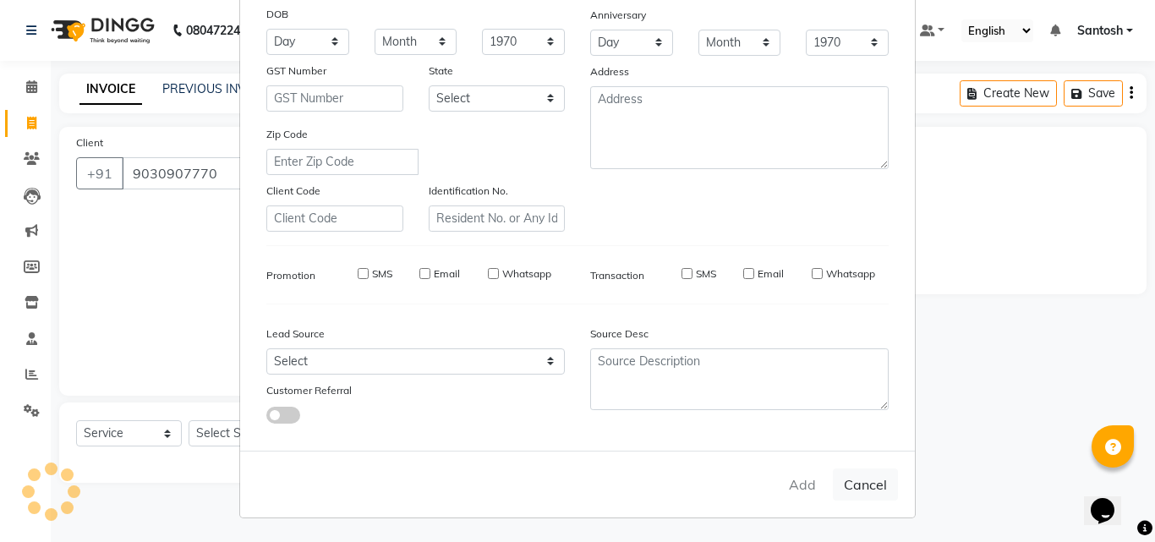
checkbox input "false"
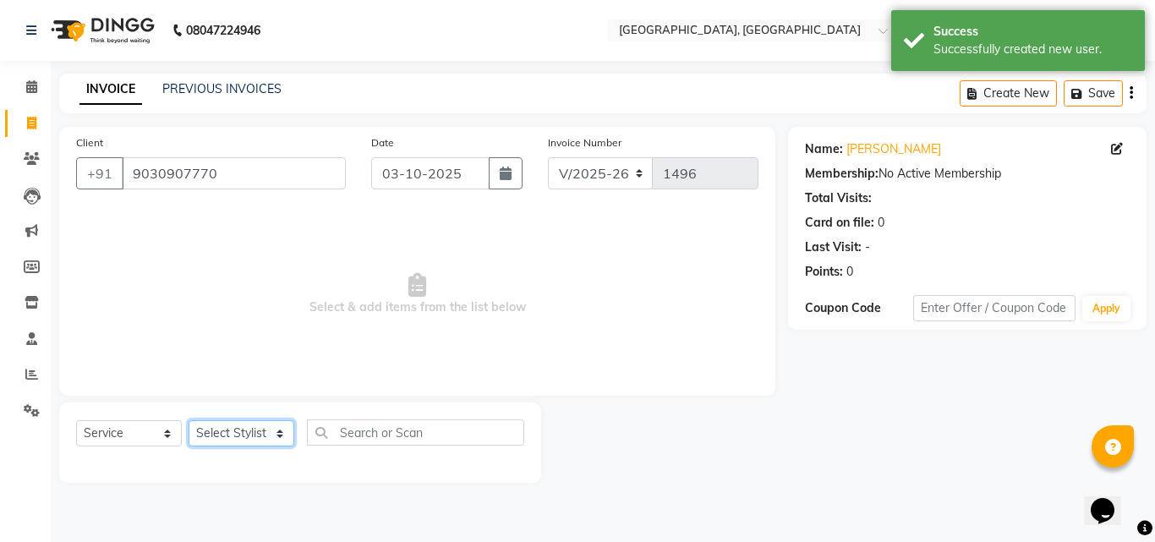
click at [200, 436] on select "Select Stylist Manager [PERSON_NAME] [PERSON_NAME] [PERSON_NAME] [PERSON_NAME]" at bounding box center [242, 433] width 106 height 26
select select "50205"
click at [189, 420] on select "Select Stylist Manager [PERSON_NAME] [PERSON_NAME] [PERSON_NAME] [PERSON_NAME]" at bounding box center [242, 433] width 106 height 26
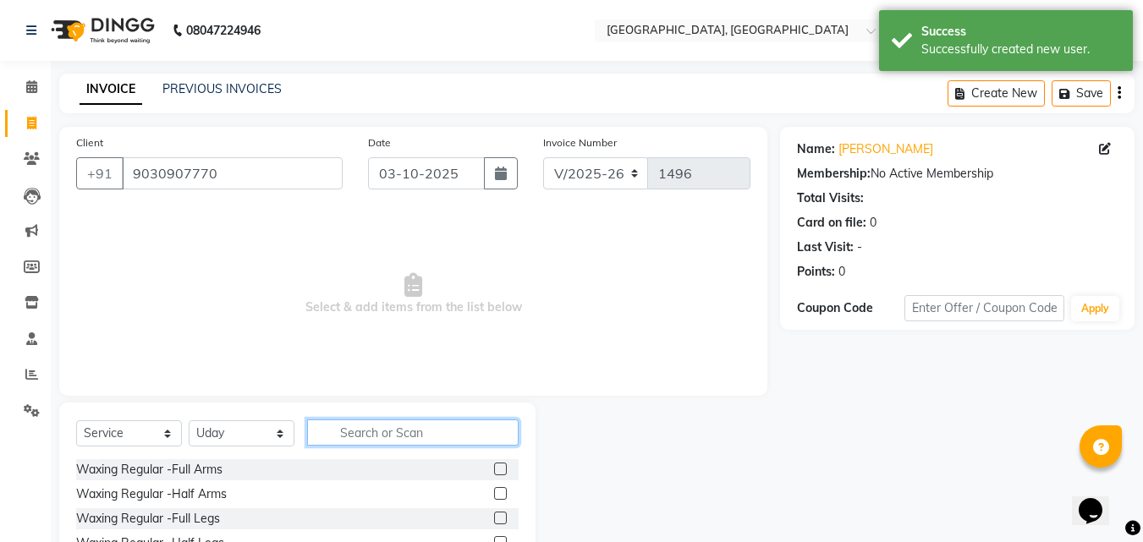
click at [424, 434] on input "text" at bounding box center [412, 432] width 211 height 26
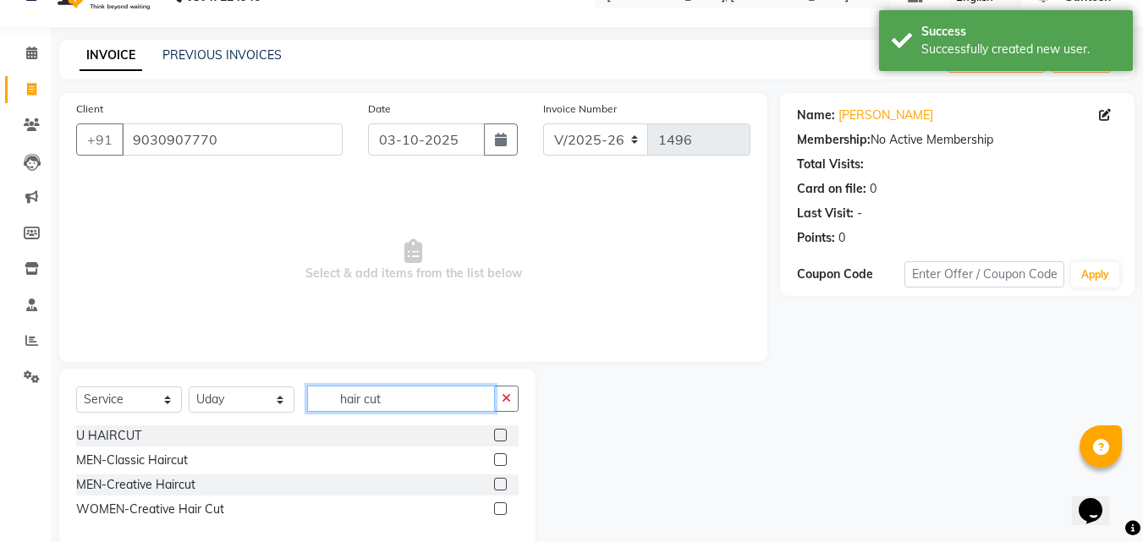
scroll to position [64, 0]
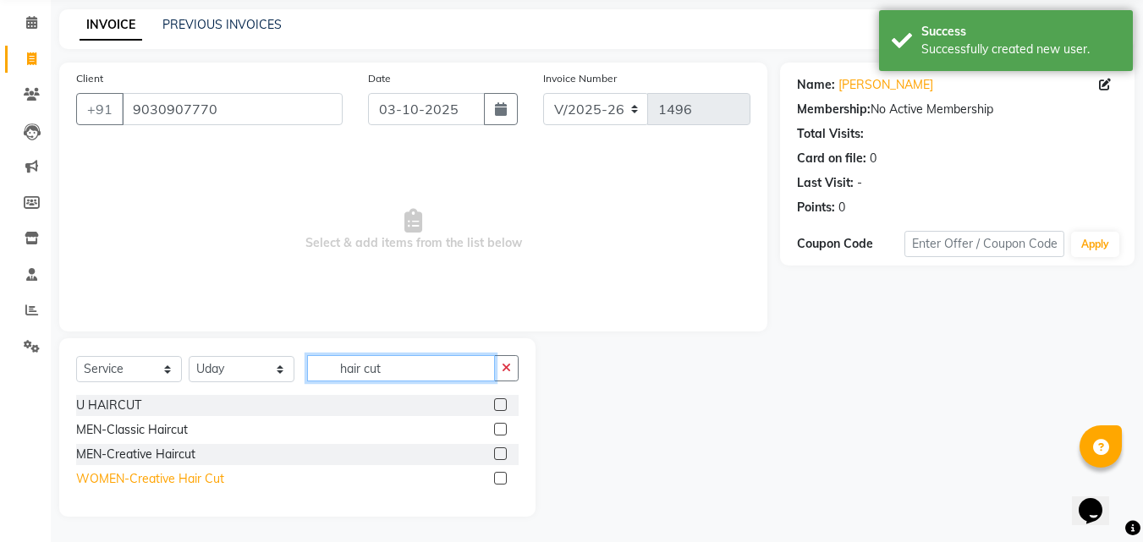
type input "hair cut"
click at [201, 475] on div "WOMEN-Creative Hair Cut" at bounding box center [150, 479] width 148 height 18
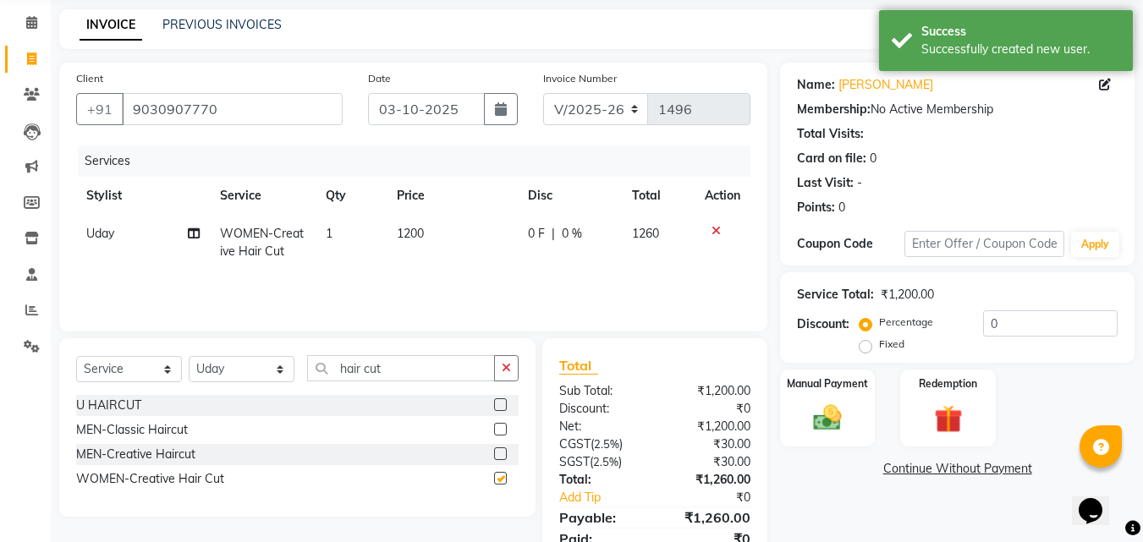
checkbox input "false"
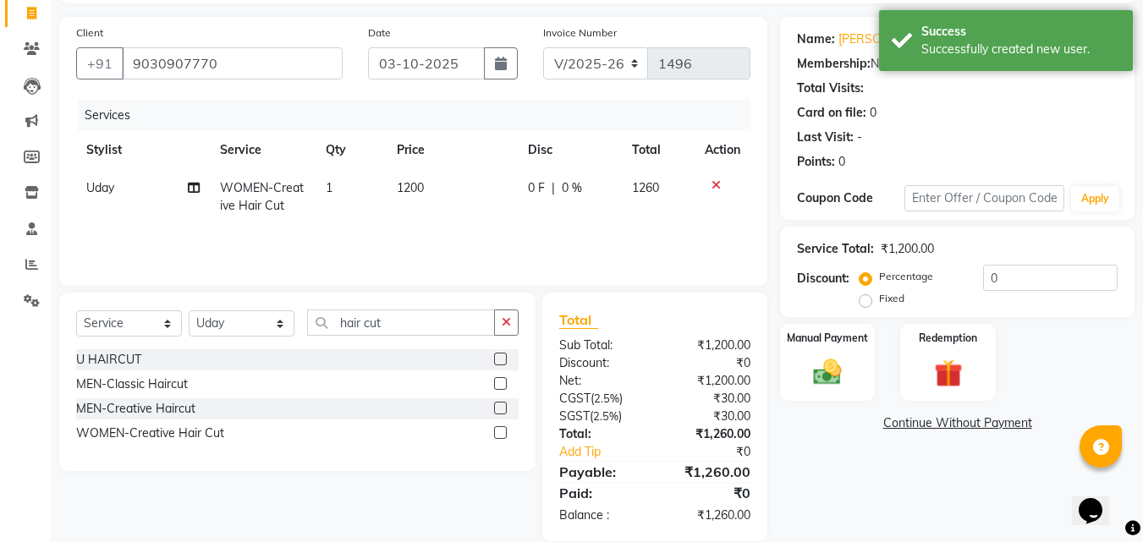
scroll to position [134, 0]
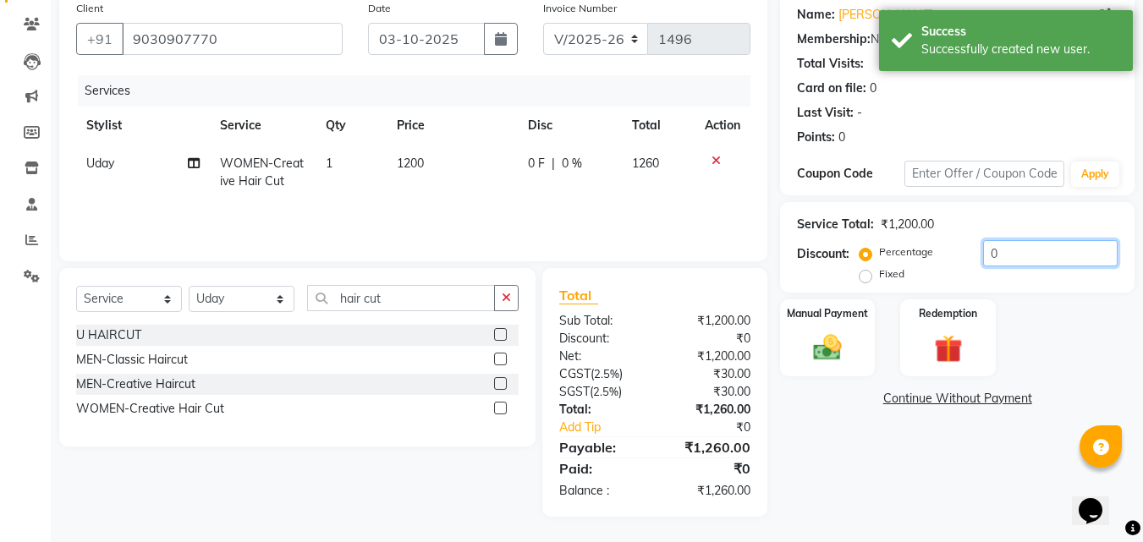
click at [983, 248] on input "0" at bounding box center [1050, 253] width 134 height 26
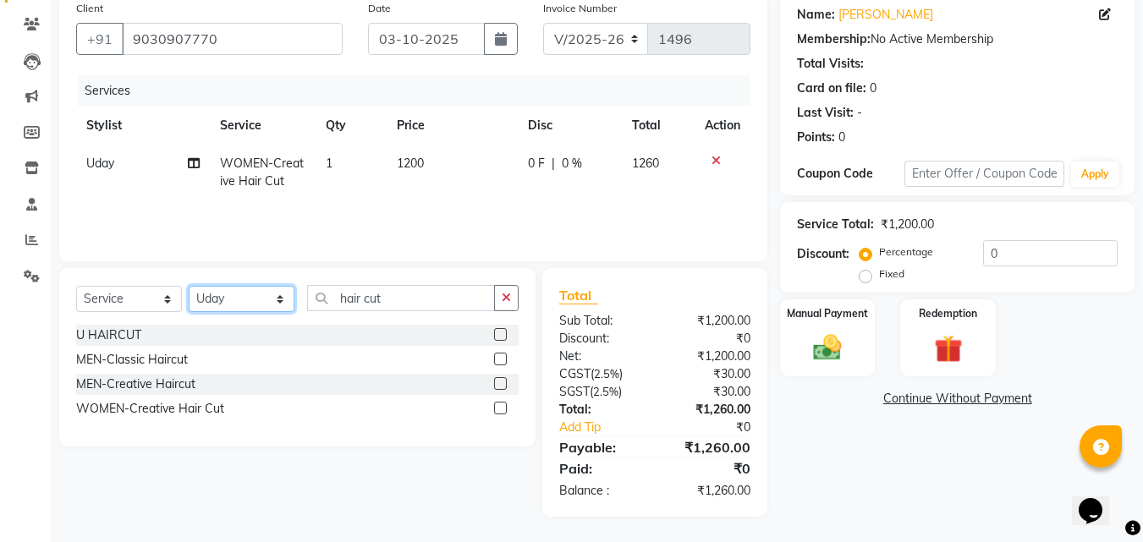
click at [277, 299] on select "Select Stylist Manager [PERSON_NAME] [PERSON_NAME] [PERSON_NAME] [PERSON_NAME]" at bounding box center [242, 299] width 106 height 26
select select "87670"
click at [189, 286] on select "Select Stylist Manager [PERSON_NAME] [PERSON_NAME] [PERSON_NAME] [PERSON_NAME]" at bounding box center [242, 299] width 106 height 26
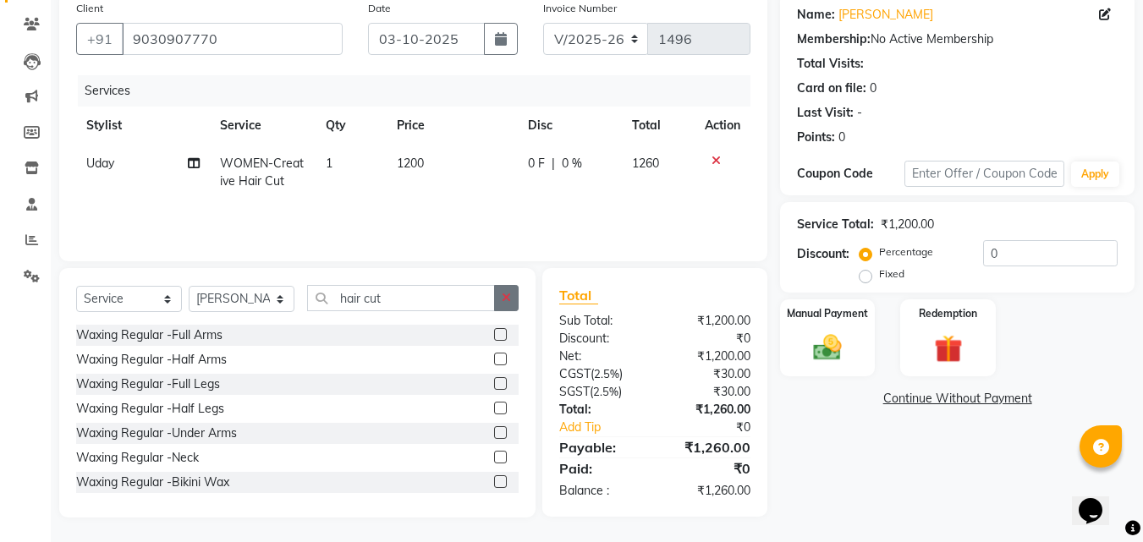
drag, startPoint x: 504, startPoint y: 299, endPoint x: 473, endPoint y: 302, distance: 31.5
click at [499, 299] on button "button" at bounding box center [506, 298] width 25 height 26
click at [461, 305] on input "text" at bounding box center [412, 298] width 211 height 26
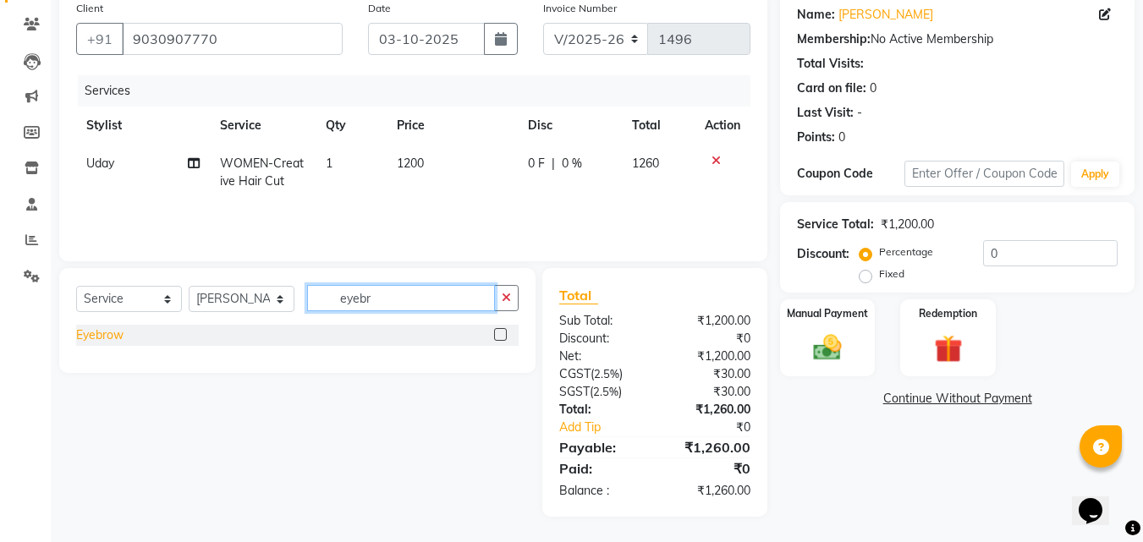
type input "eyebr"
click at [110, 339] on div "Eyebrow" at bounding box center [99, 335] width 47 height 18
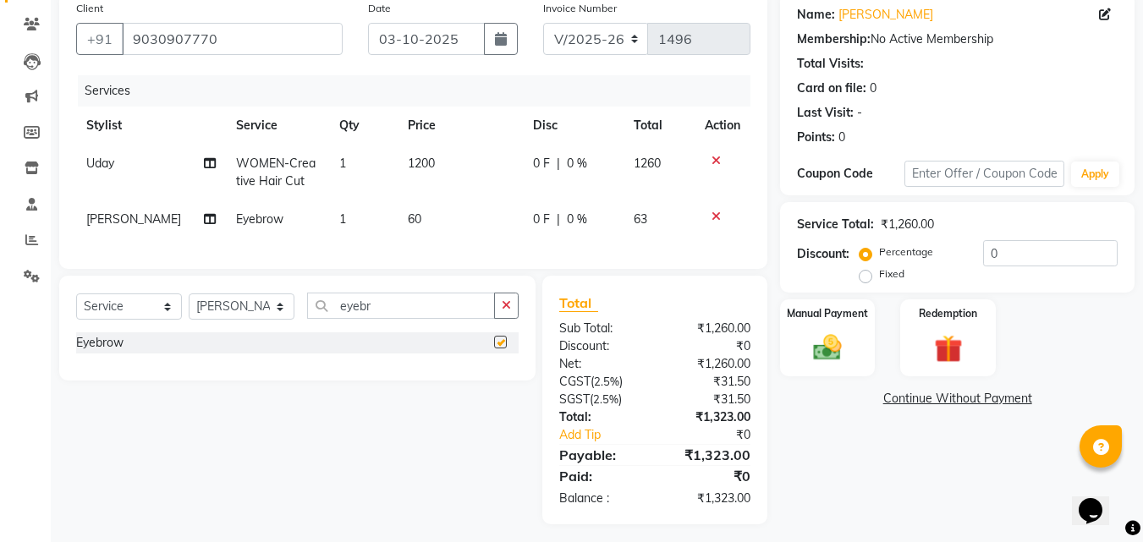
checkbox input "false"
click at [503, 311] on icon "button" at bounding box center [505, 305] width 9 height 12
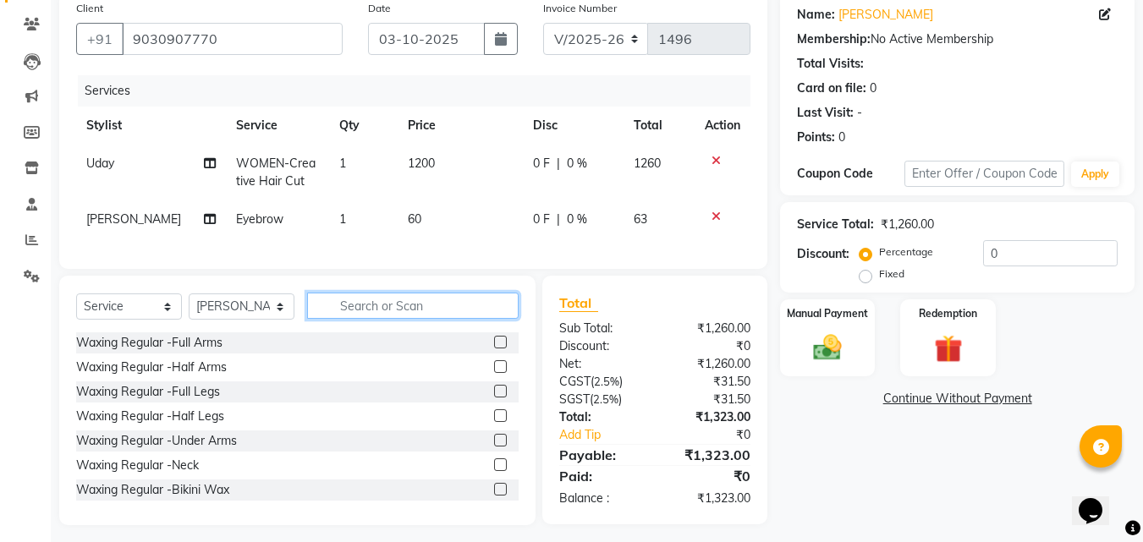
click at [436, 319] on input "text" at bounding box center [412, 306] width 211 height 26
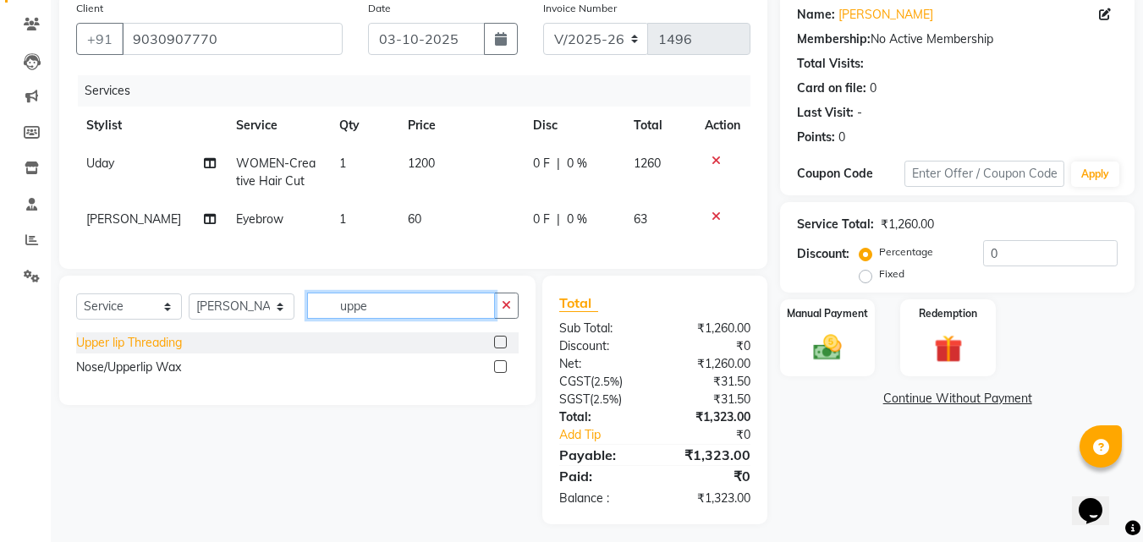
type input "uppe"
click at [98, 352] on div "Upper lip Threading" at bounding box center [129, 343] width 106 height 18
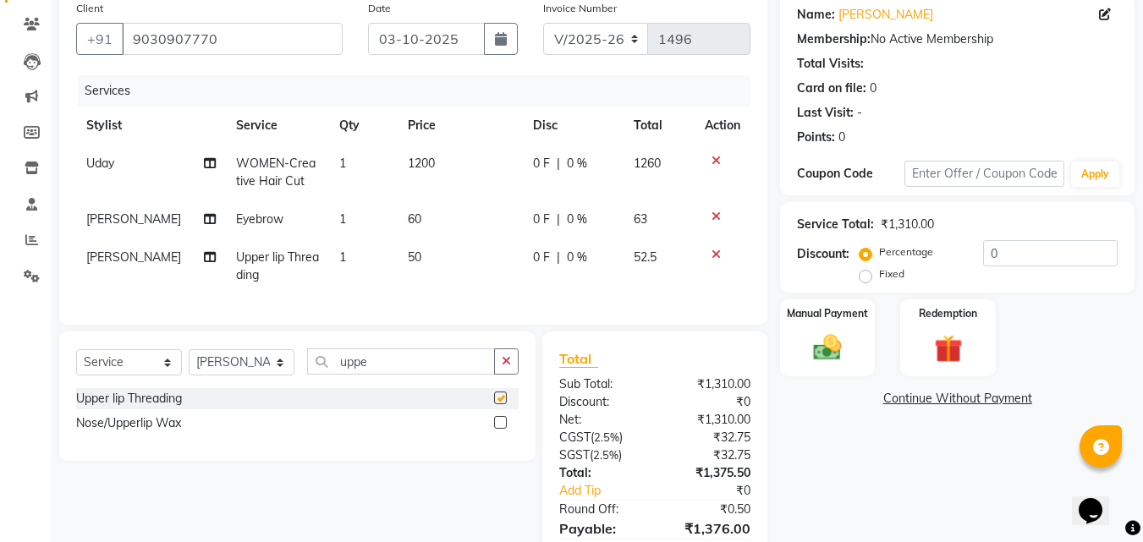
checkbox input "false"
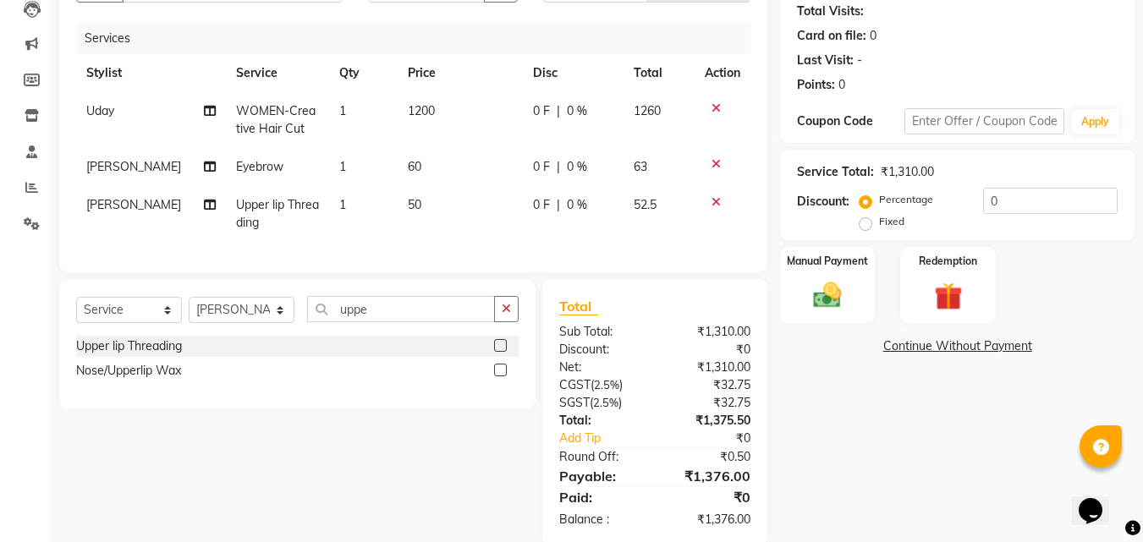
scroll to position [228, 0]
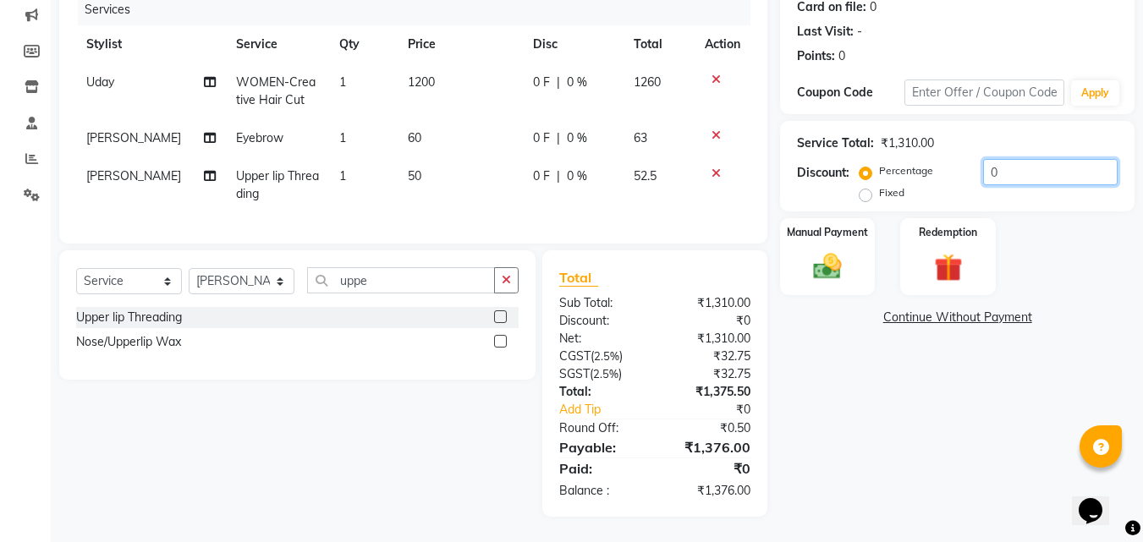
click at [1006, 165] on input "0" at bounding box center [1050, 172] width 134 height 26
click at [990, 161] on input "0" at bounding box center [1050, 172] width 134 height 26
type input "1"
type input "2"
click at [879, 185] on label "Fixed" at bounding box center [891, 192] width 25 height 15
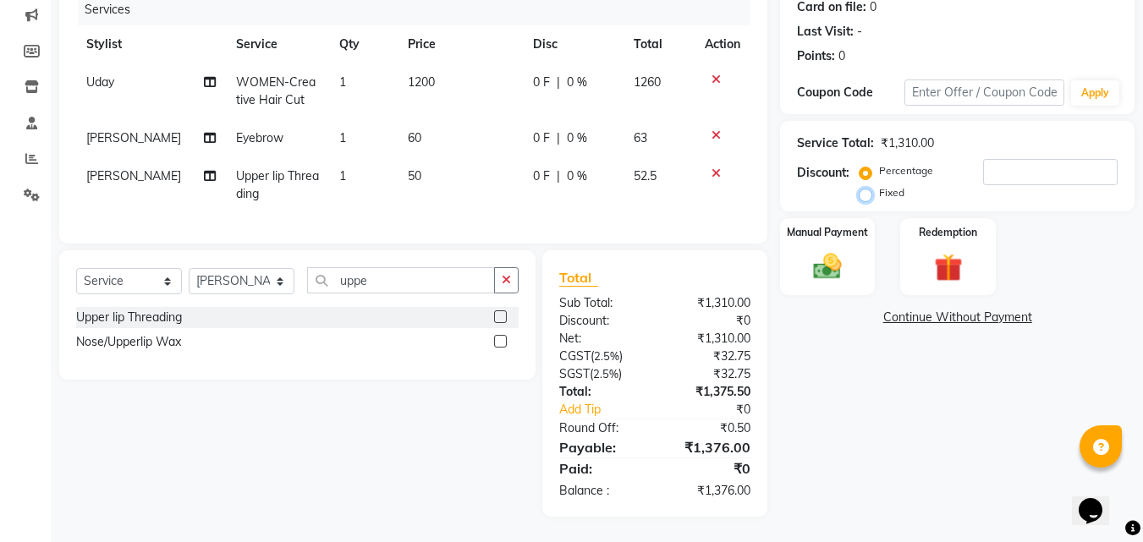
click at [869, 187] on input "Fixed" at bounding box center [869, 193] width 12 height 12
radio input "true"
click at [1017, 142] on div "Service Total: ₹1,310.00 Discount: Percentage Fixed" at bounding box center [957, 166] width 321 height 77
click at [1009, 159] on input "number" at bounding box center [1050, 172] width 134 height 26
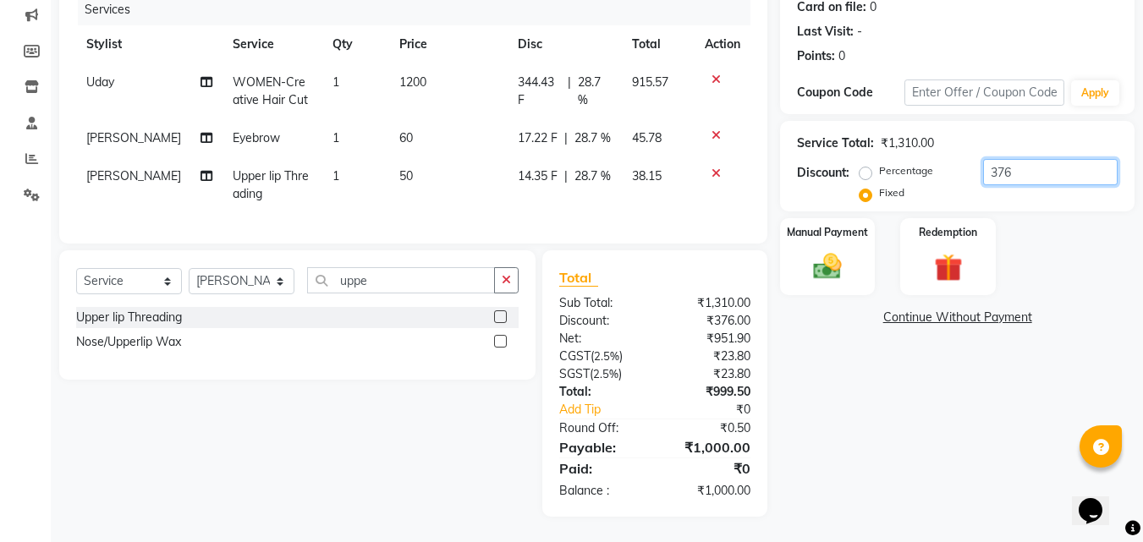
type input "376"
click at [834, 490] on div "Name: Teja Membership: No Active Membership Total Visits: Card on file: 0 Last …" at bounding box center [963, 214] width 367 height 606
click at [863, 276] on div "Manual Payment" at bounding box center [827, 256] width 99 height 80
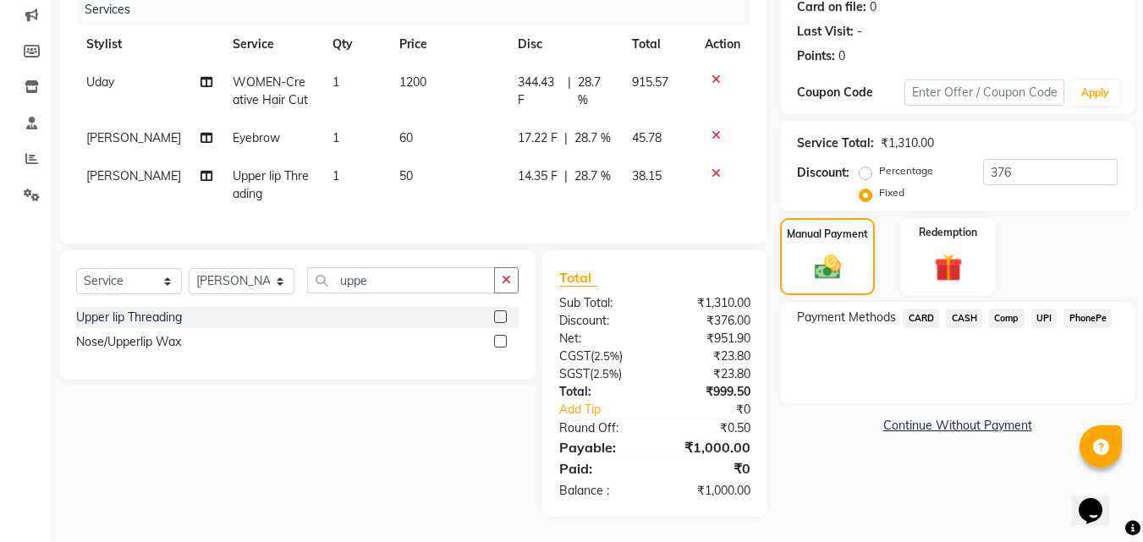
click at [1046, 309] on span "UPI" at bounding box center [1044, 318] width 26 height 19
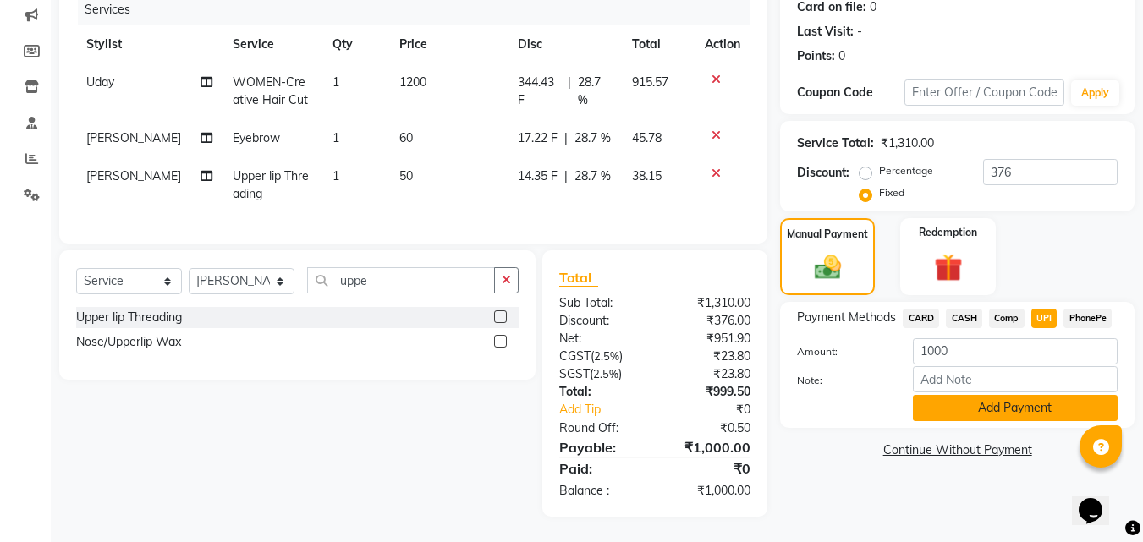
click at [984, 398] on button "Add Payment" at bounding box center [1015, 408] width 205 height 26
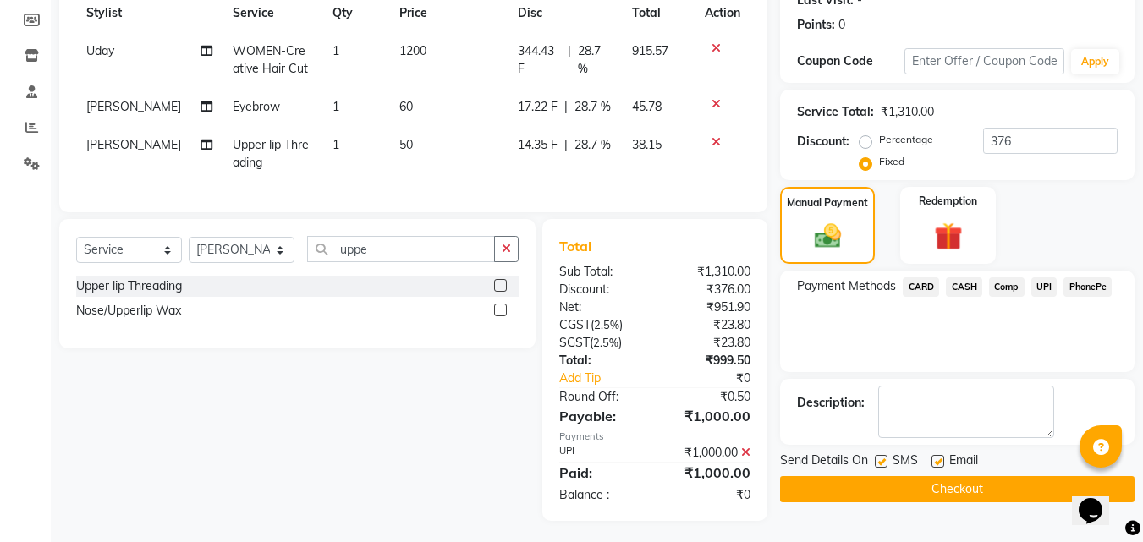
scroll to position [264, 0]
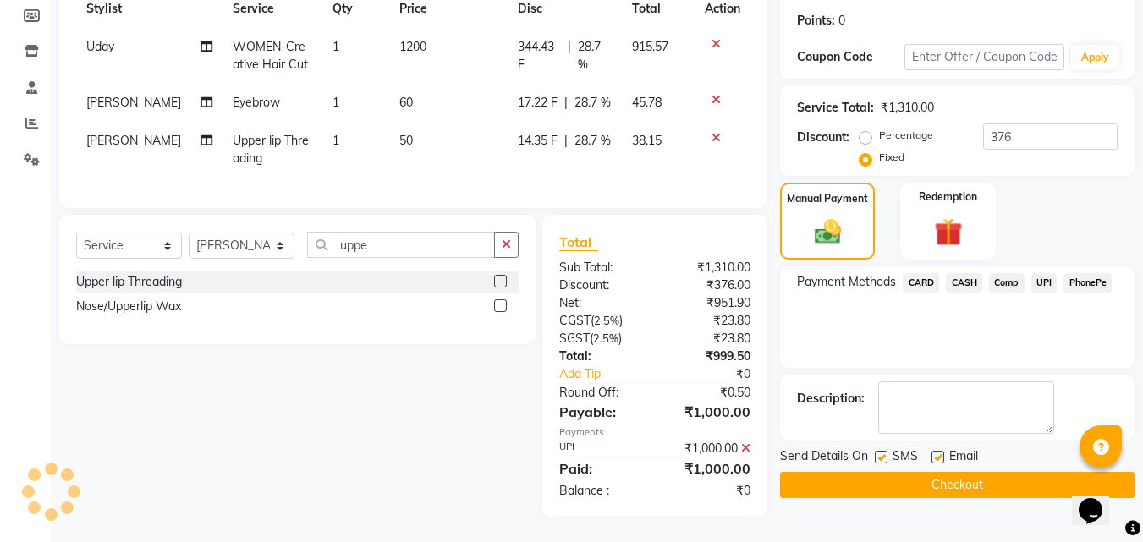
click at [940, 472] on button "Checkout" at bounding box center [957, 485] width 354 height 26
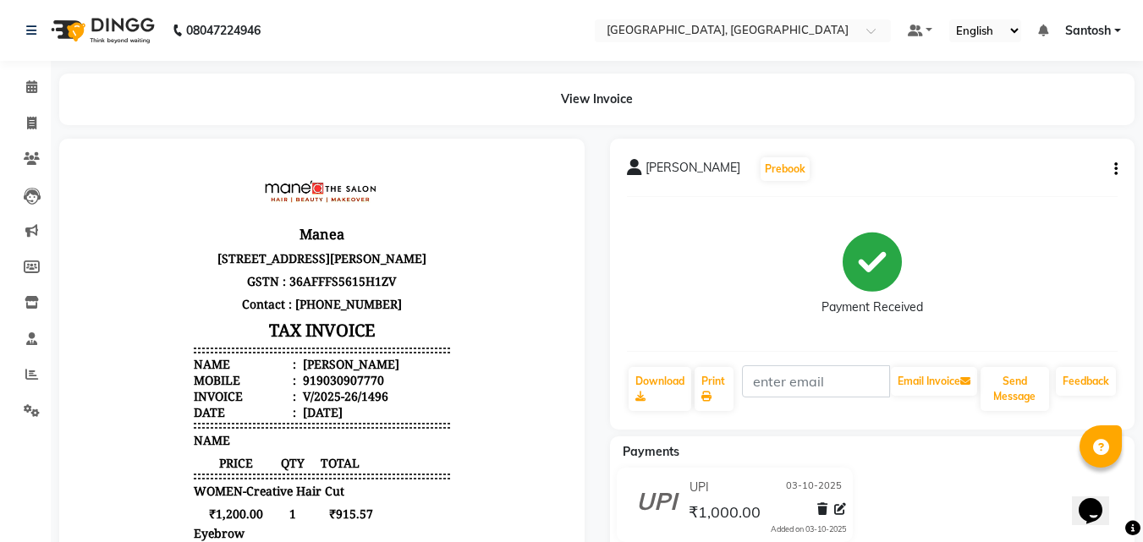
scroll to position [14, 0]
click at [25, 121] on span at bounding box center [32, 123] width 30 height 19
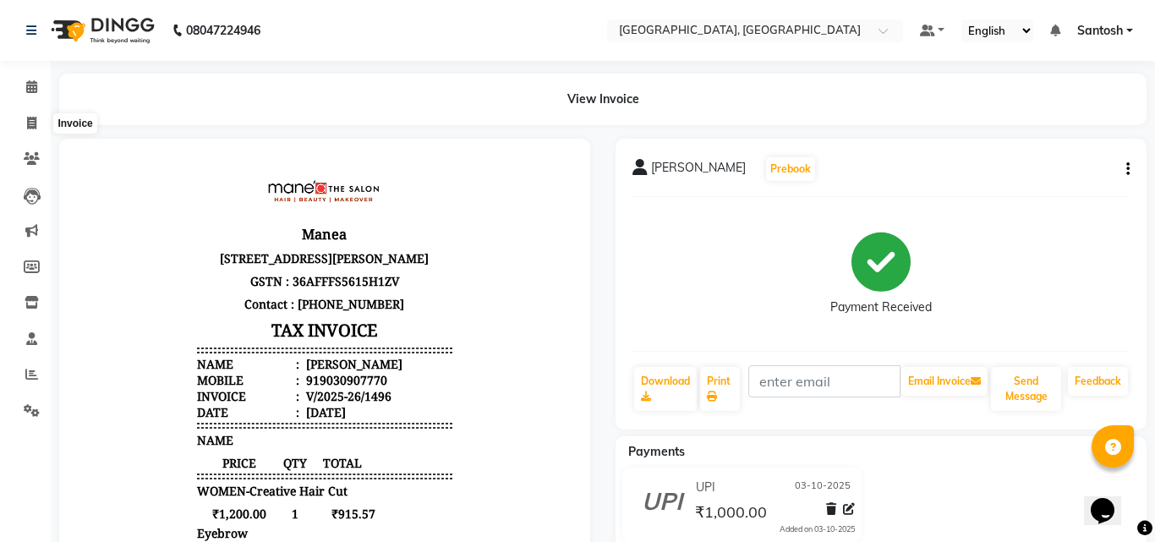
select select "5506"
select select "service"
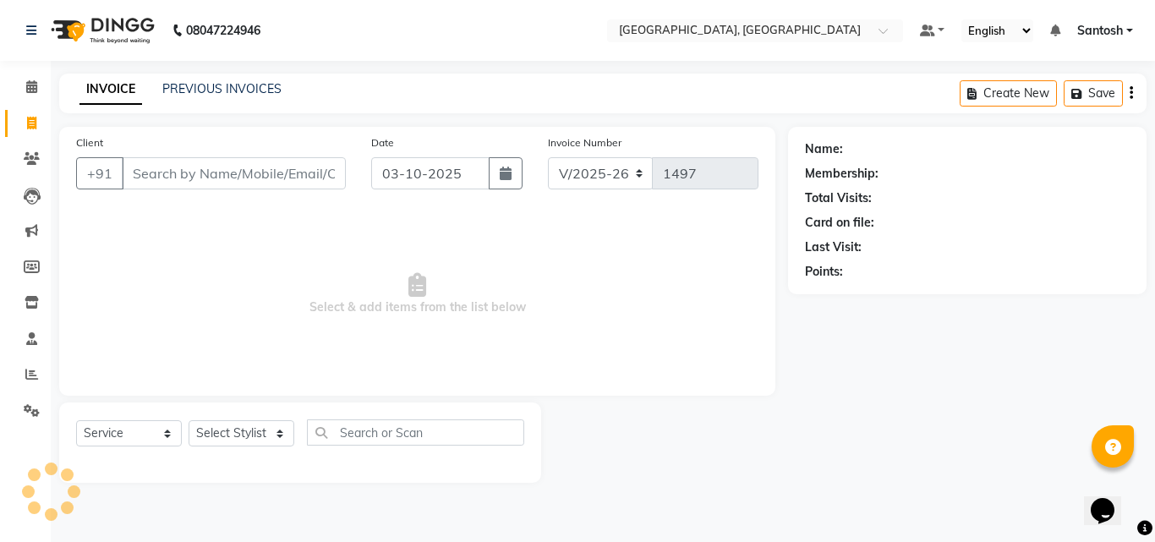
click at [199, 101] on div "INVOICE PREVIOUS INVOICES Create New Save" at bounding box center [603, 94] width 1088 height 40
click at [206, 95] on link "PREVIOUS INVOICES" at bounding box center [221, 88] width 119 height 15
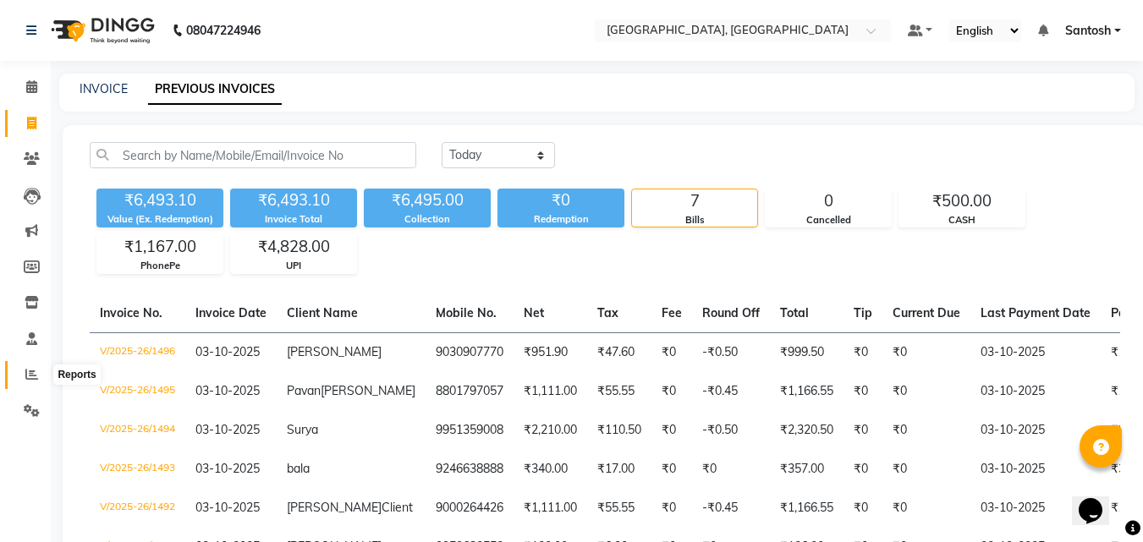
click at [25, 375] on icon at bounding box center [31, 374] width 13 height 13
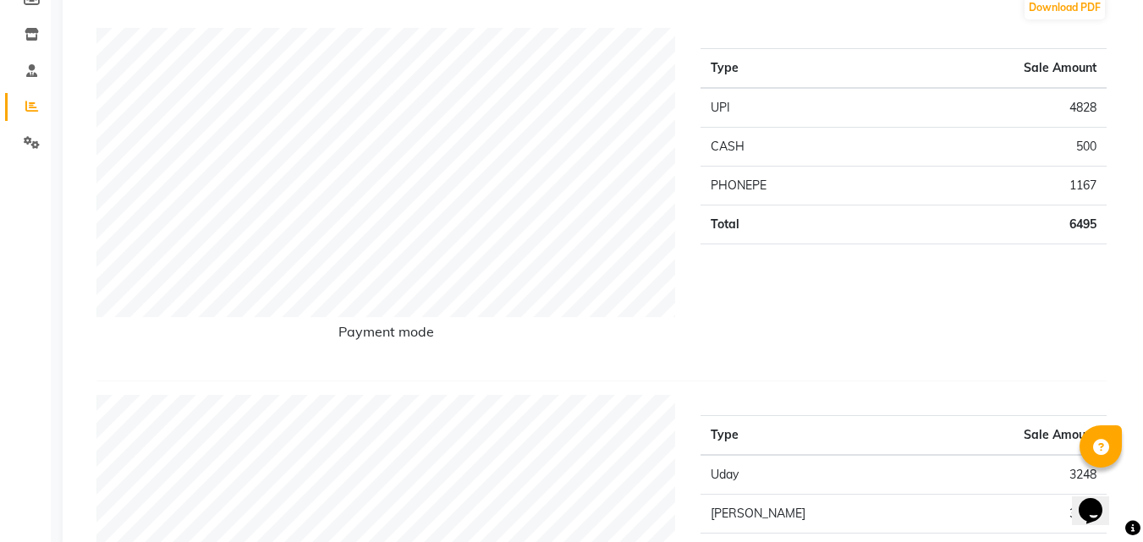
scroll to position [592, 0]
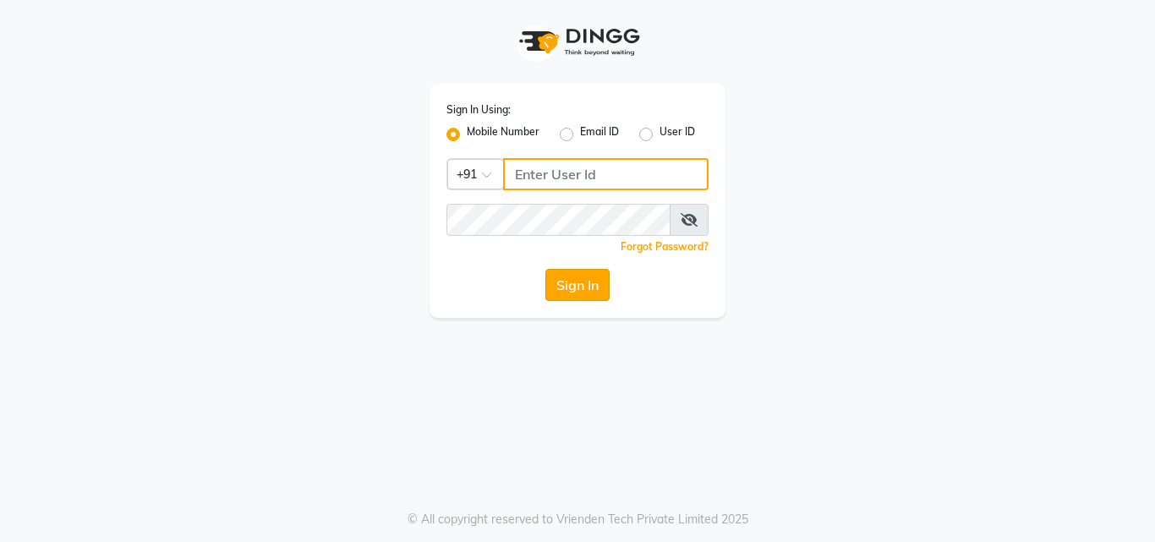
type input "9703629668"
click at [587, 282] on button "Sign In" at bounding box center [577, 285] width 64 height 32
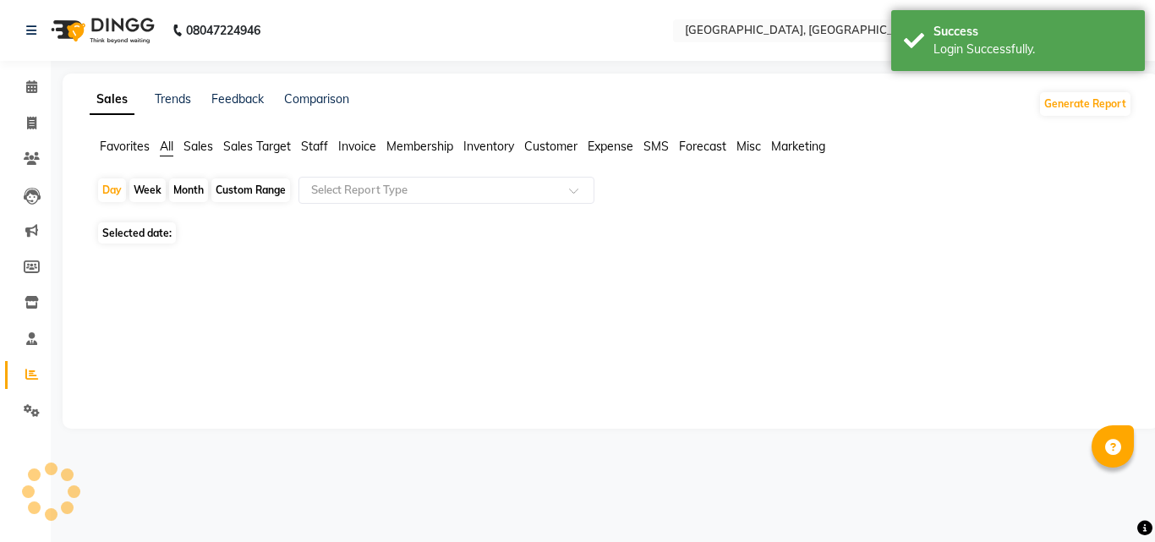
select select "en"
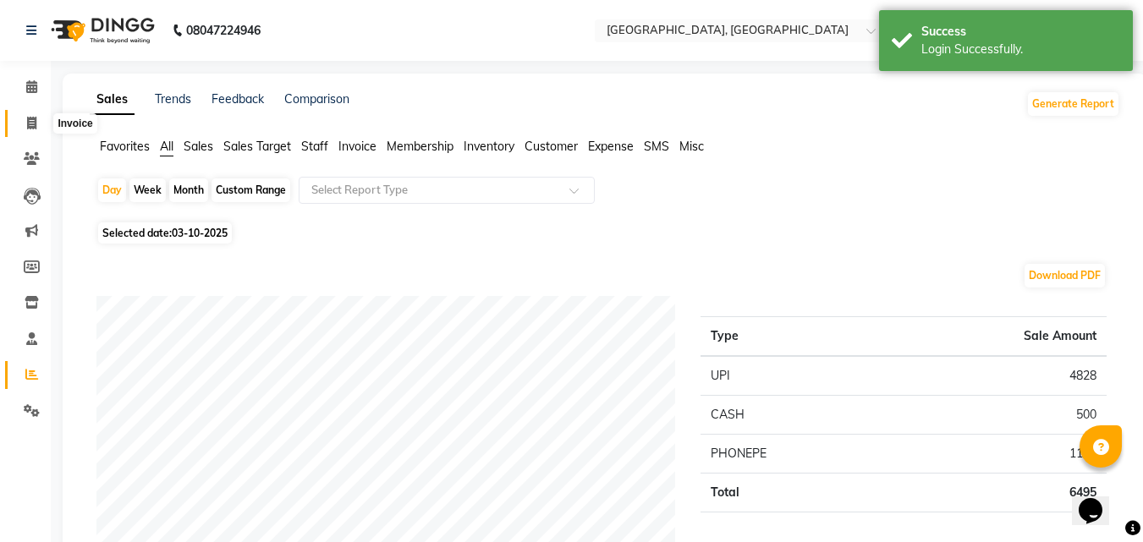
click at [35, 121] on icon at bounding box center [31, 123] width 9 height 13
select select "5506"
select select "service"
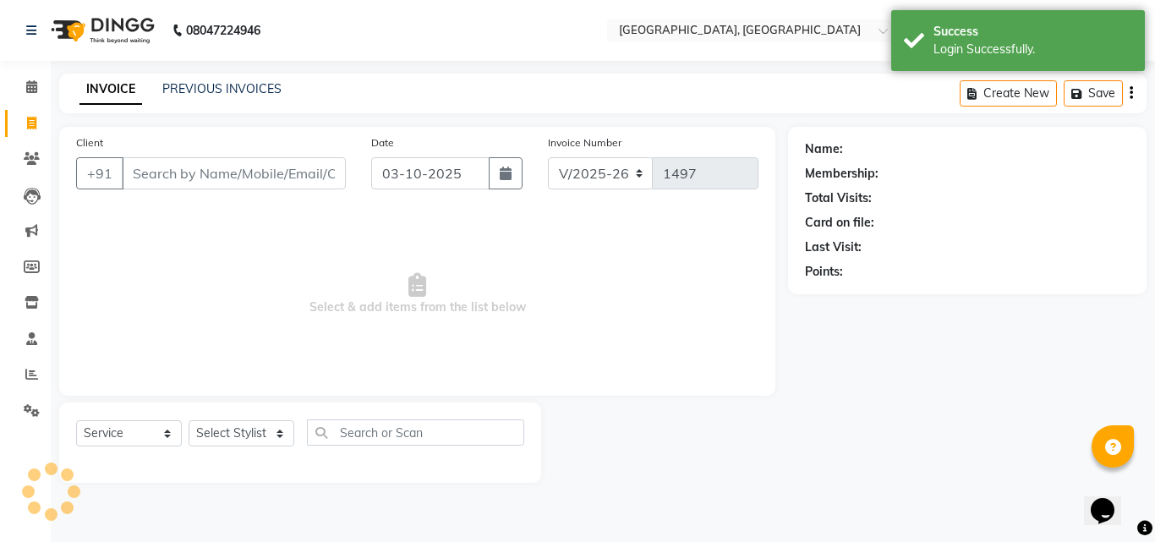
click at [211, 80] on div "PREVIOUS INVOICES" at bounding box center [221, 89] width 119 height 18
click at [211, 85] on link "PREVIOUS INVOICES" at bounding box center [221, 88] width 119 height 15
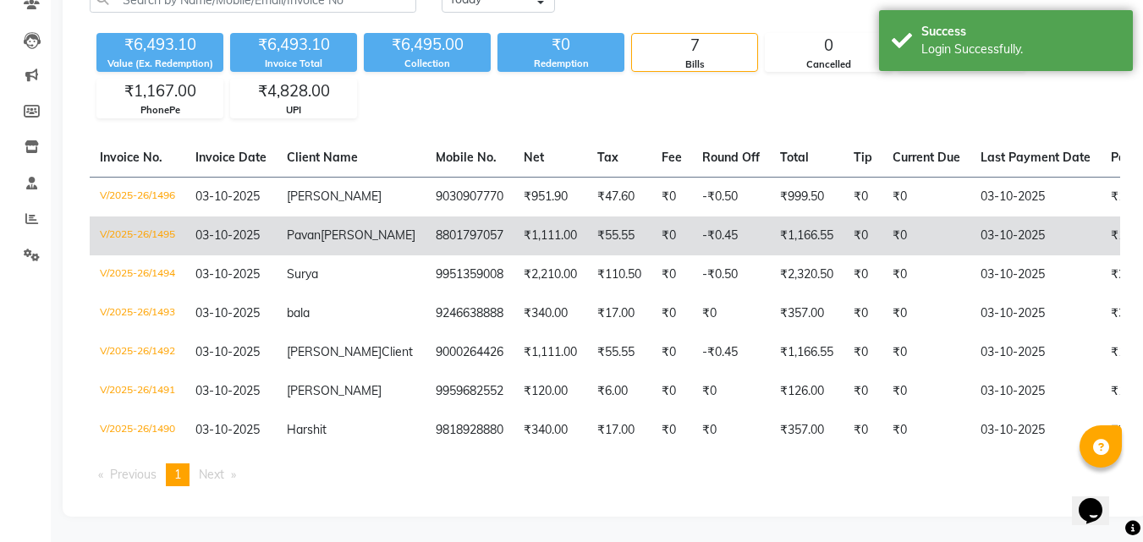
scroll to position [202, 0]
